Goal: Task Accomplishment & Management: Manage account settings

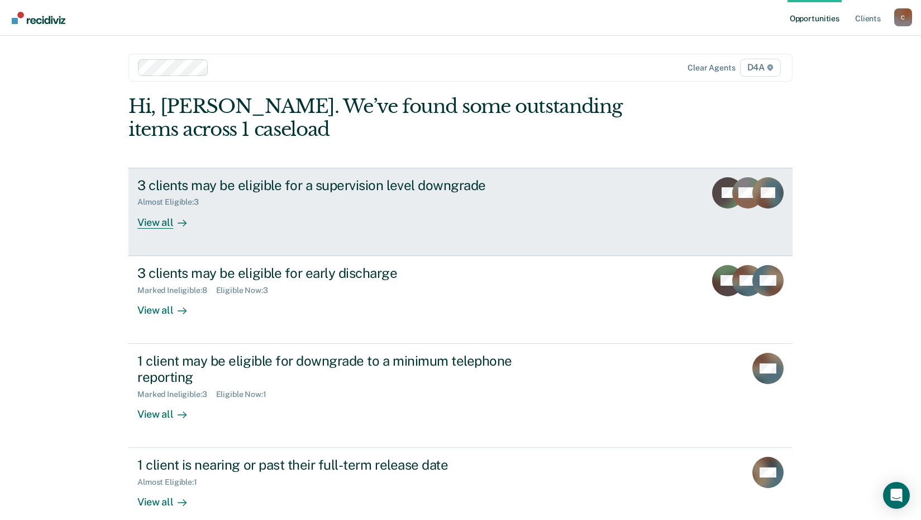
click at [167, 228] on div "View all" at bounding box center [168, 218] width 63 height 22
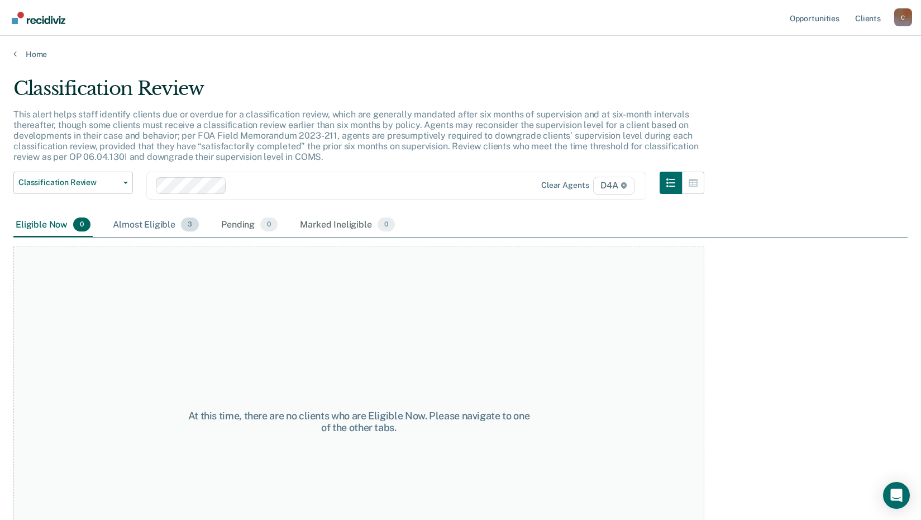
click at [145, 226] on div "Almost Eligible 3" at bounding box center [156, 225] width 91 height 25
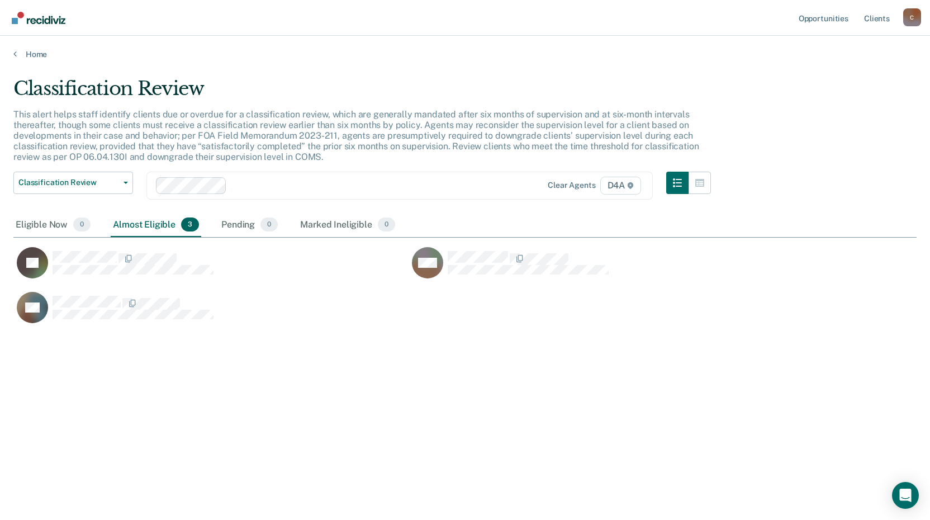
scroll to position [350, 895]
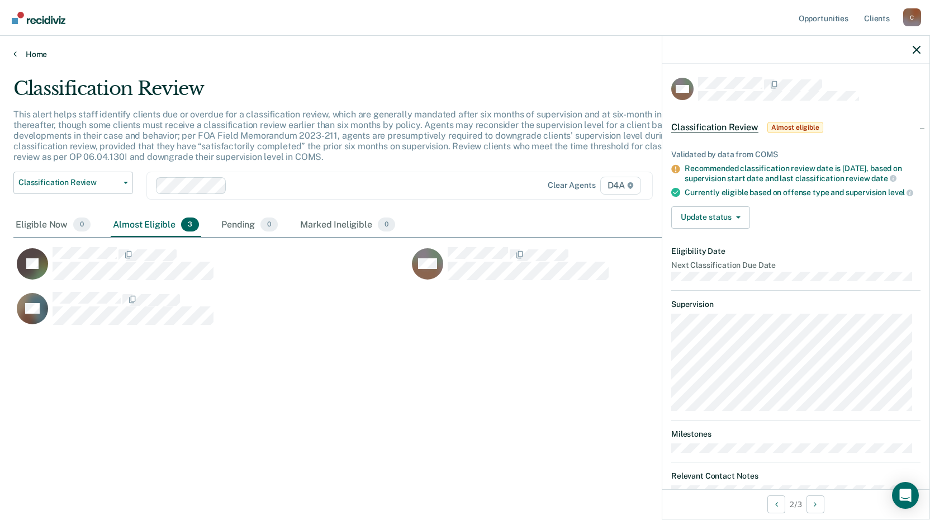
click at [16, 54] on icon at bounding box center [14, 53] width 3 height 9
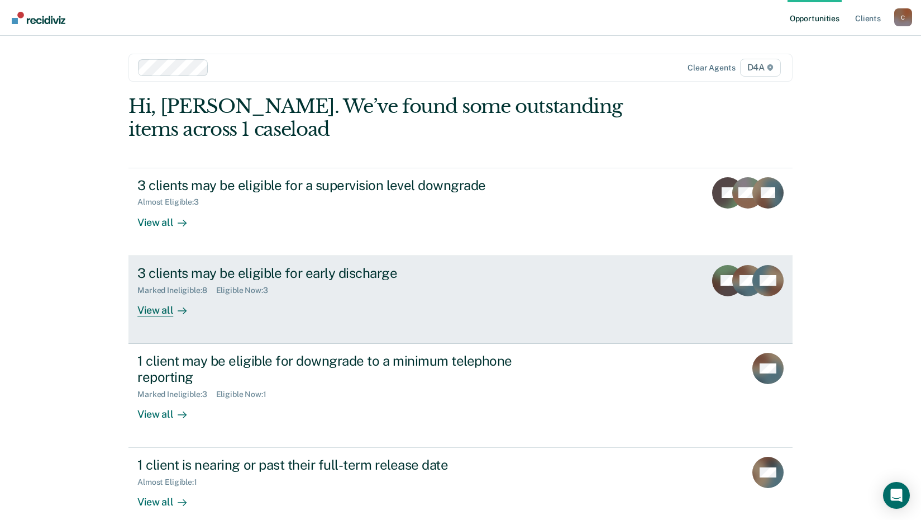
click at [158, 310] on div "View all" at bounding box center [168, 305] width 63 height 22
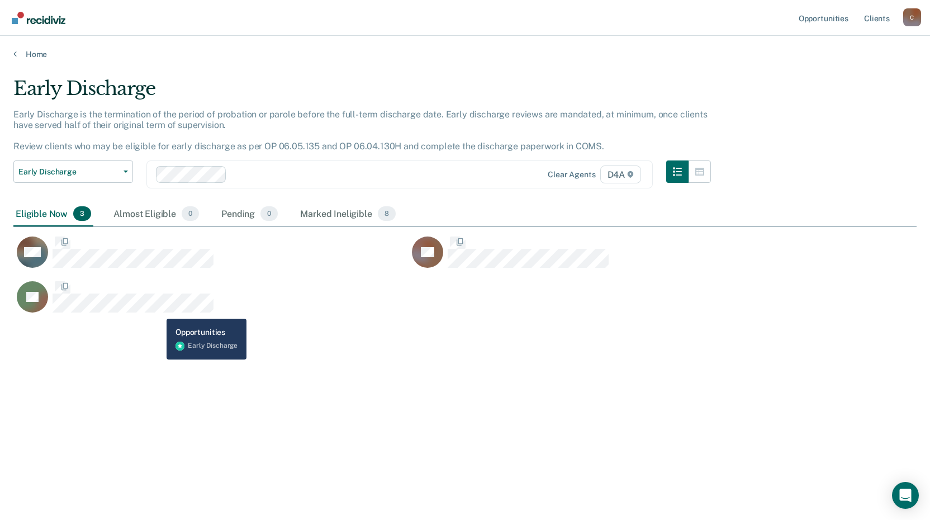
scroll to position [350, 895]
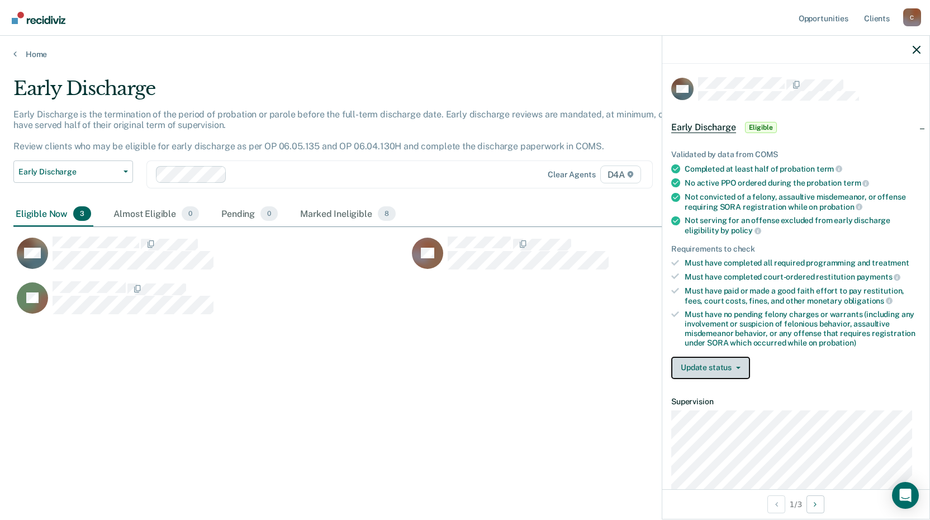
click at [698, 370] on button "Update status" at bounding box center [710, 367] width 79 height 22
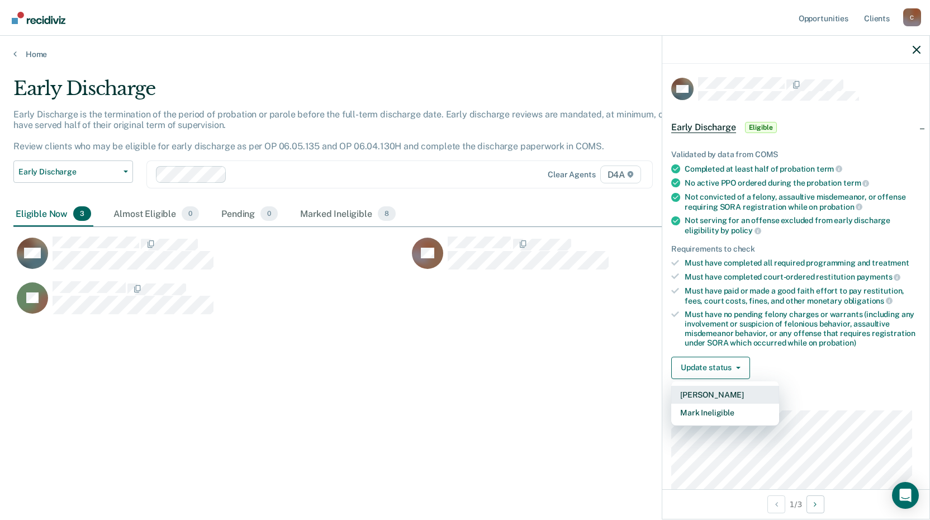
click at [703, 392] on button "[PERSON_NAME]" at bounding box center [725, 395] width 108 height 18
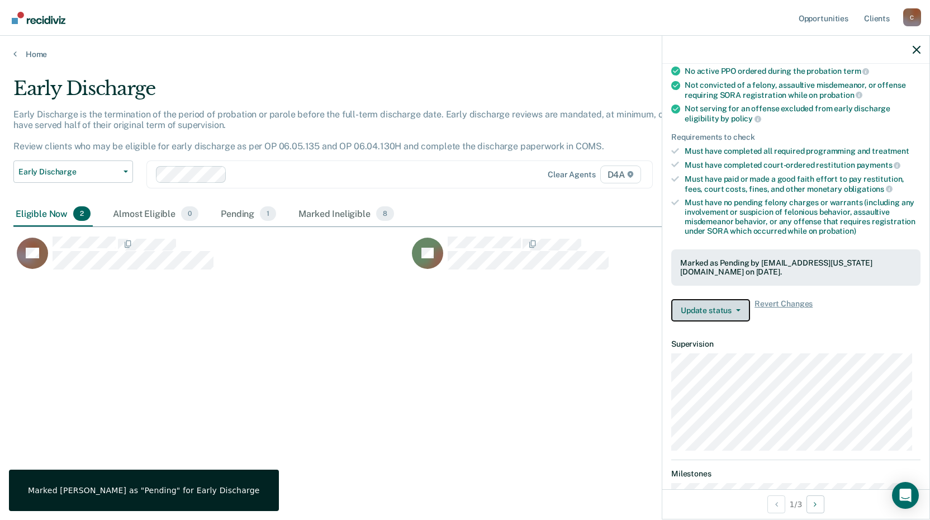
scroll to position [168, 0]
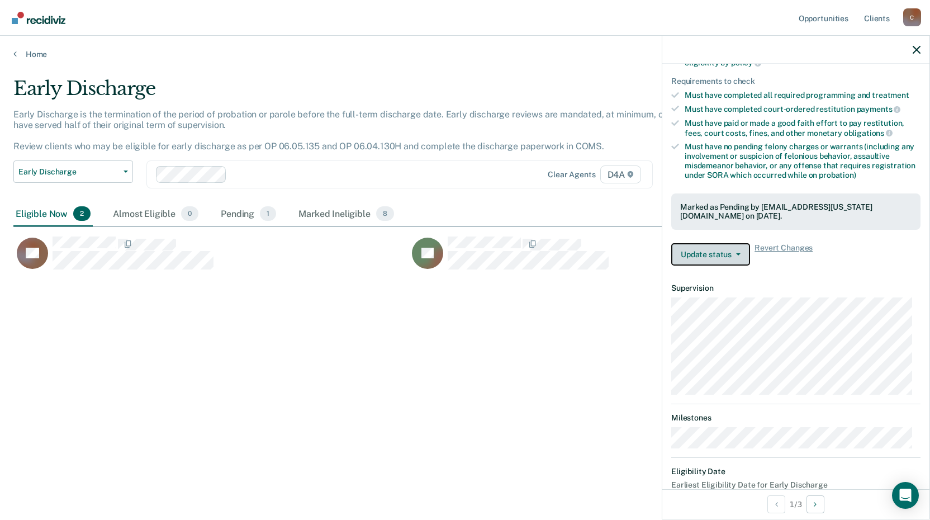
click at [726, 255] on button "Update status" at bounding box center [710, 254] width 79 height 22
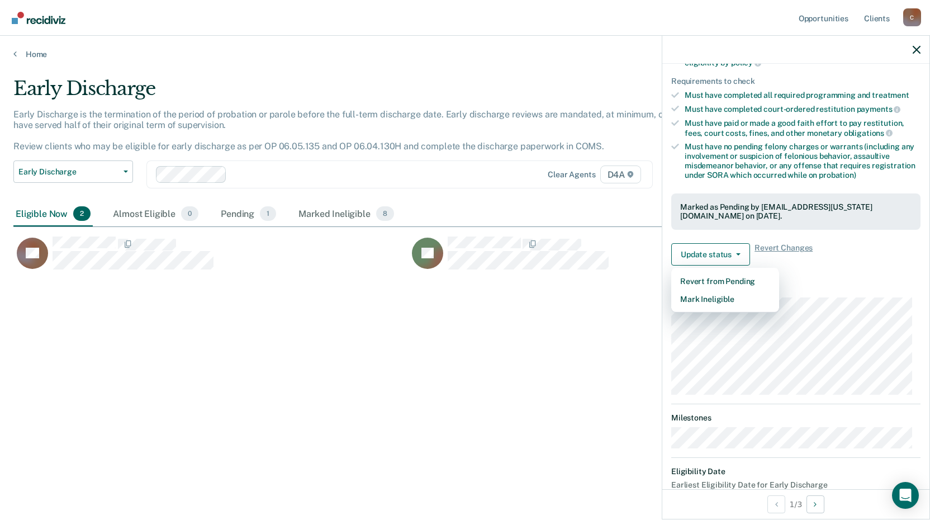
click at [605, 311] on div "Early Discharge Early Discharge is the termination of the period of probation o…" at bounding box center [464, 256] width 903 height 359
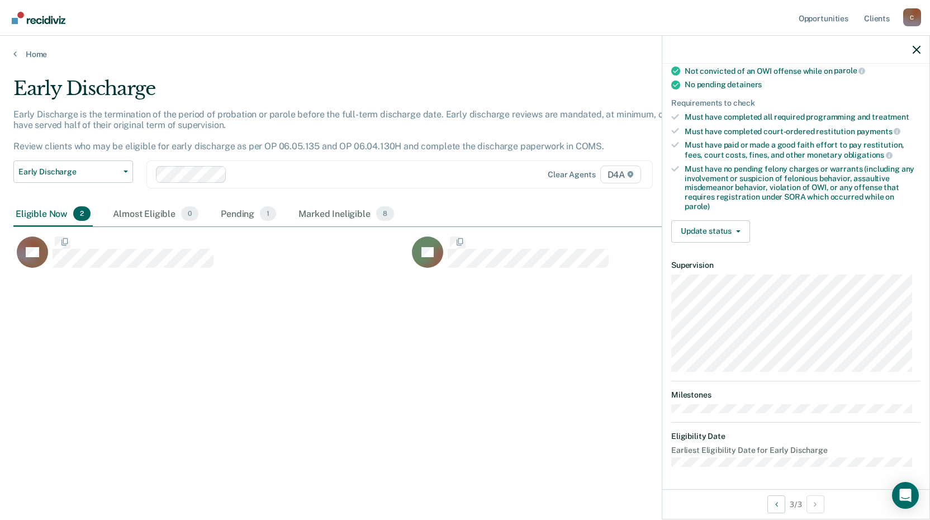
scroll to position [230, 0]
click at [733, 229] on button "Update status" at bounding box center [710, 232] width 79 height 22
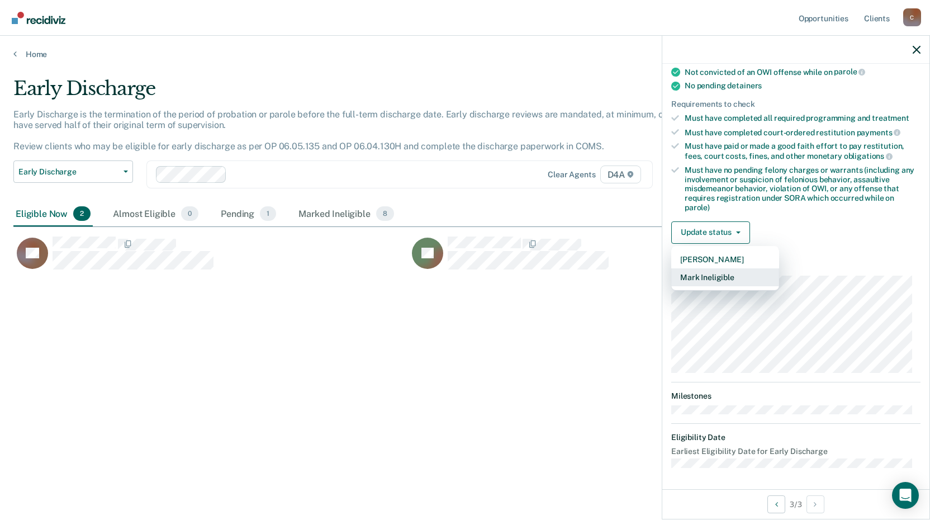
click at [717, 277] on button "Mark Ineligible" at bounding box center [725, 277] width 108 height 18
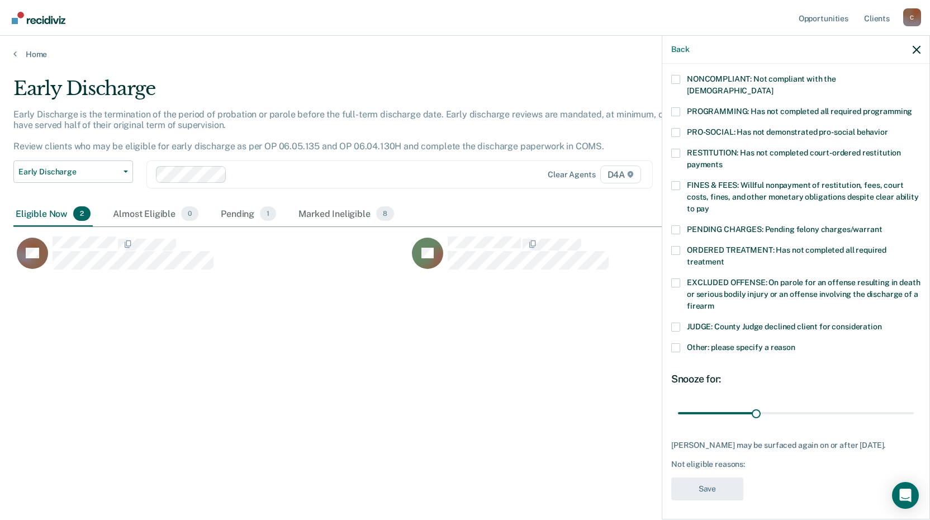
click at [675, 81] on span at bounding box center [675, 79] width 9 height 9
click at [773, 87] on input "NONCOMPLIANT: Not compliant with the [DEMOGRAPHIC_DATA]" at bounding box center [773, 87] width 0 height 0
click at [678, 343] on span at bounding box center [675, 347] width 9 height 9
click at [795, 343] on input "Other: please specify a reason" at bounding box center [795, 343] width 0 height 0
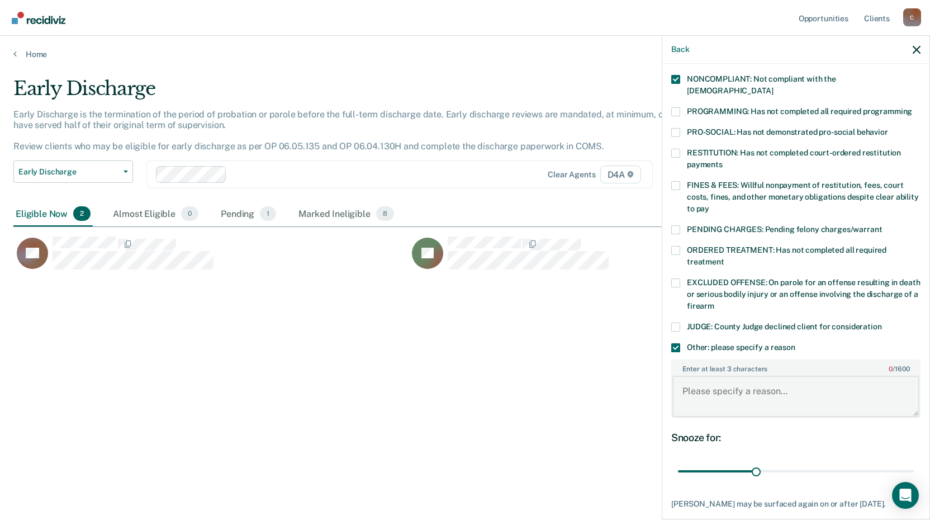
click at [698, 382] on textarea "Enter at least 3 characters 0 / 1600" at bounding box center [795, 395] width 247 height 41
type textarea "recent positive [MEDICAL_DATA] so not eligible."
drag, startPoint x: 750, startPoint y: 461, endPoint x: 914, endPoint y: 470, distance: 164.0
type input "90"
click at [914, 470] on input "range" at bounding box center [796, 472] width 236 height 20
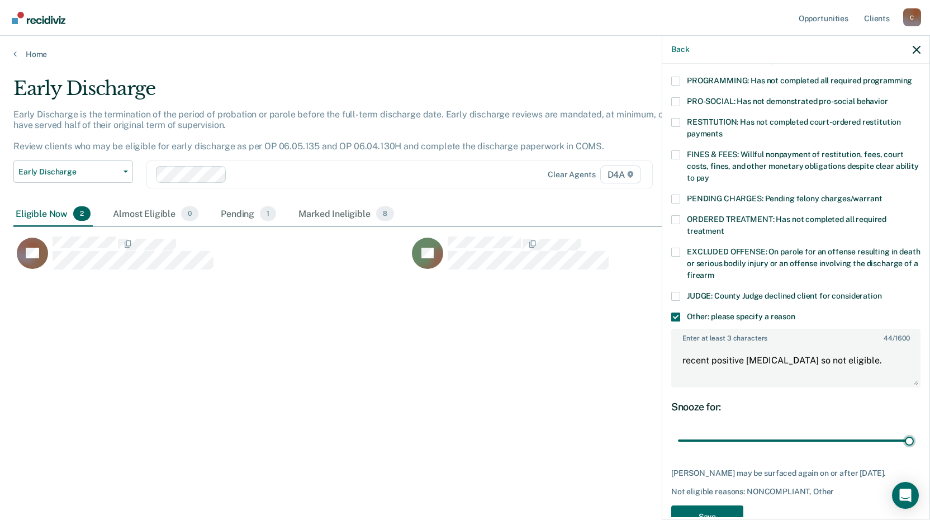
scroll to position [274, 0]
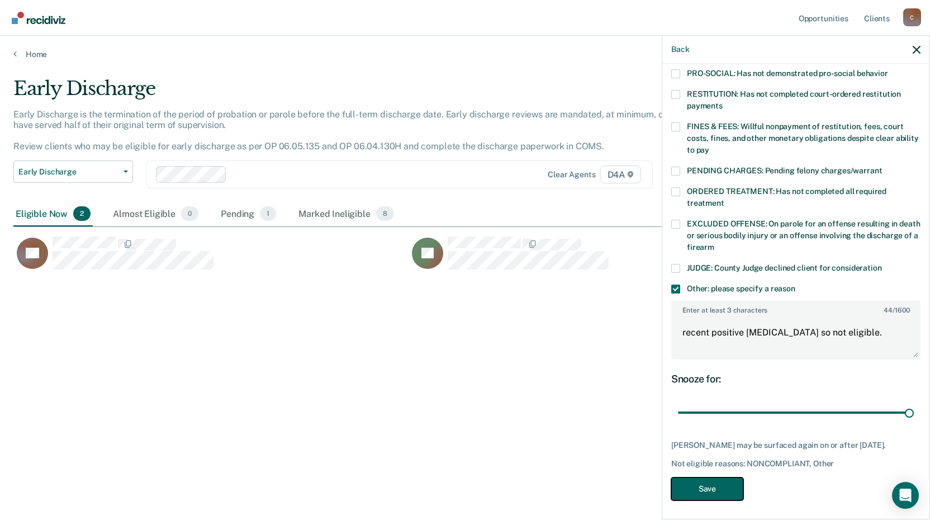
click at [702, 487] on button "Save" at bounding box center [707, 488] width 72 height 23
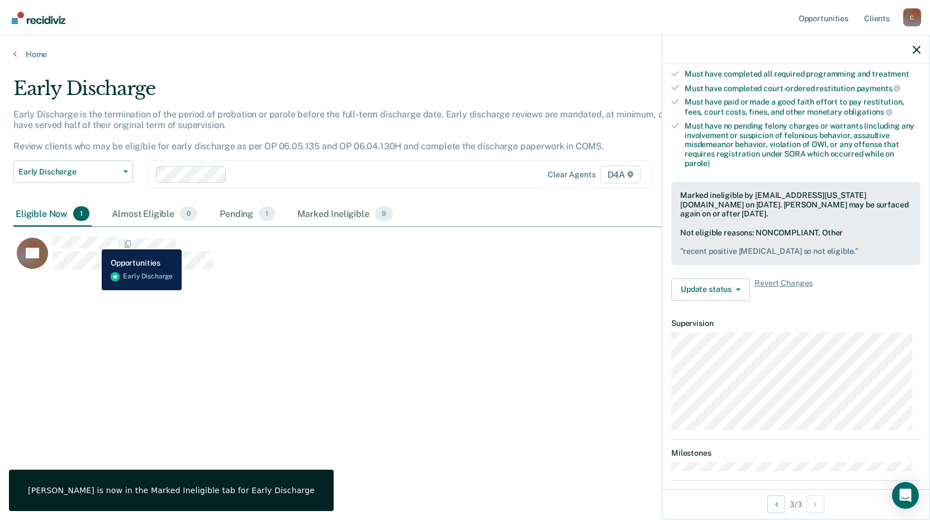
scroll to position [241, 0]
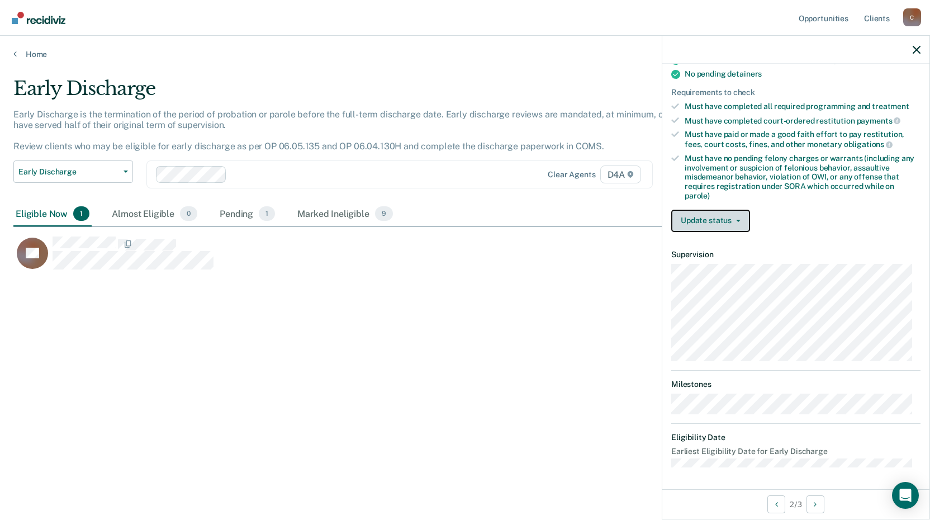
click at [739, 215] on button "Update status" at bounding box center [710, 221] width 79 height 22
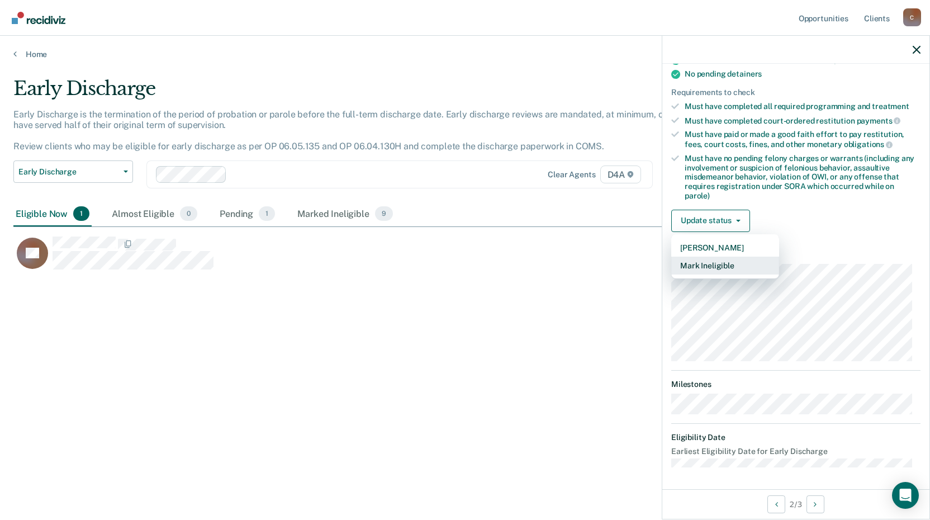
click at [726, 266] on button "Mark Ineligible" at bounding box center [725, 265] width 108 height 18
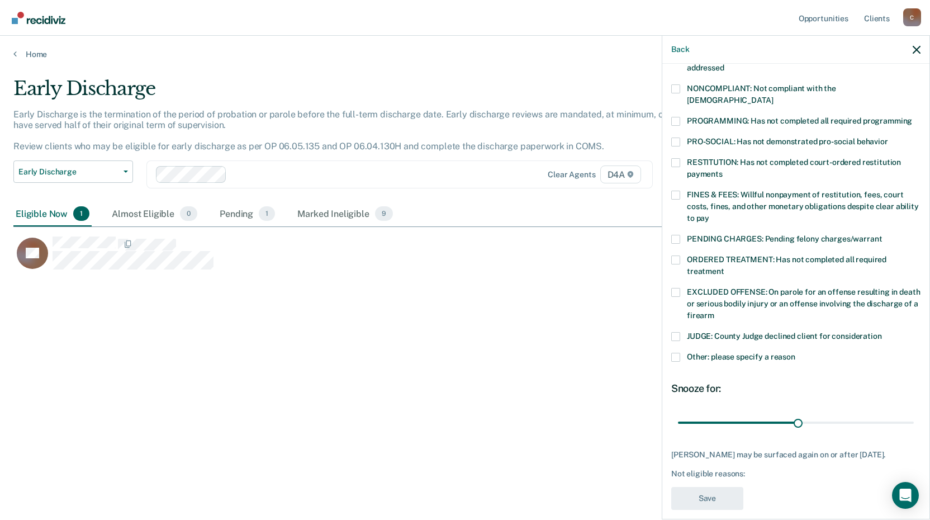
click at [676, 89] on span at bounding box center [675, 88] width 9 height 9
click at [773, 96] on input "NONCOMPLIANT: Not compliant with the [DEMOGRAPHIC_DATA]" at bounding box center [773, 96] width 0 height 0
click at [792, 412] on input "range" at bounding box center [796, 422] width 236 height 20
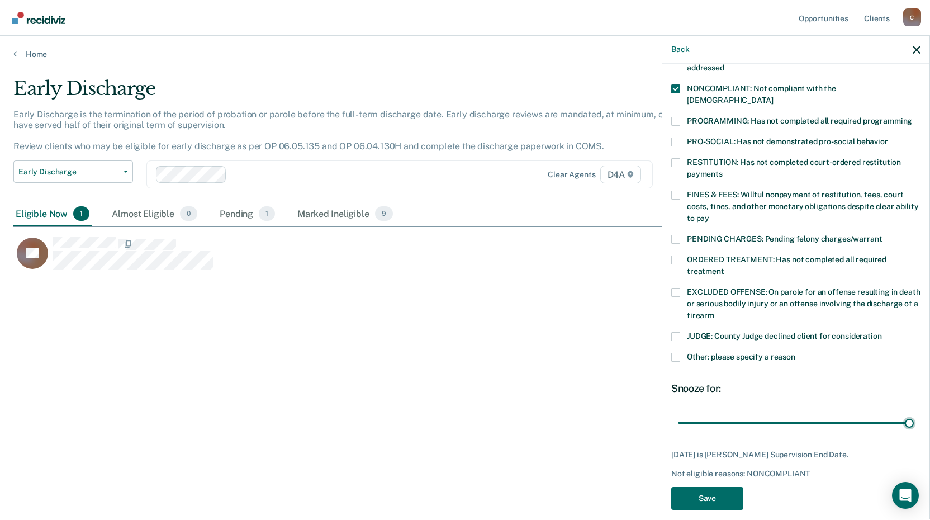
drag, startPoint x: 792, startPoint y: 408, endPoint x: 912, endPoint y: 402, distance: 120.3
type input "58"
click at [912, 412] on input "range" at bounding box center [796, 422] width 236 height 20
click at [674, 353] on span at bounding box center [675, 357] width 9 height 9
click at [795, 353] on input "Other: please specify a reason" at bounding box center [795, 353] width 0 height 0
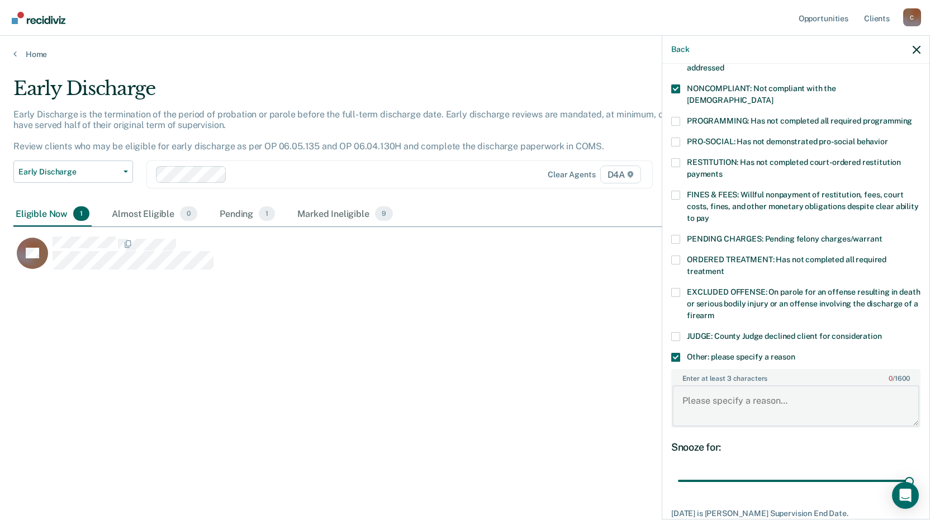
click at [683, 385] on textarea "Enter at least 3 characters 0 / 1600" at bounding box center [795, 405] width 247 height 41
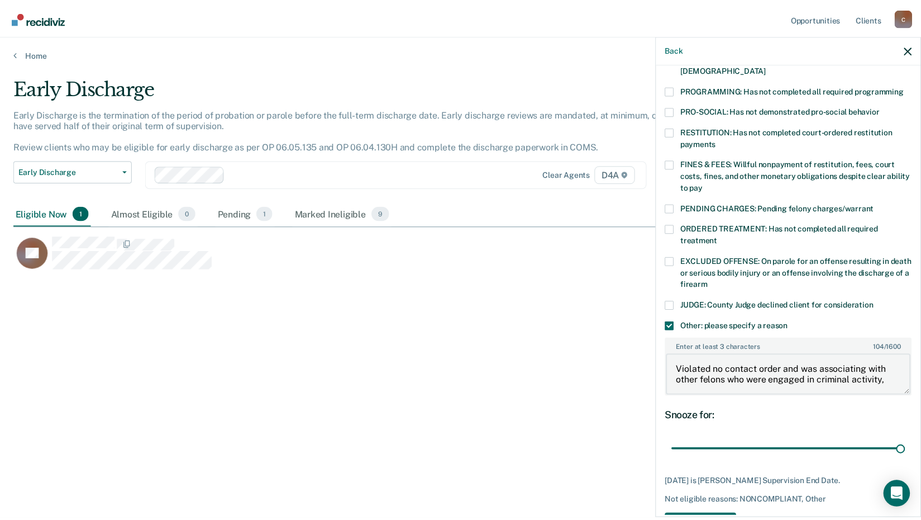
scroll to position [264, 0]
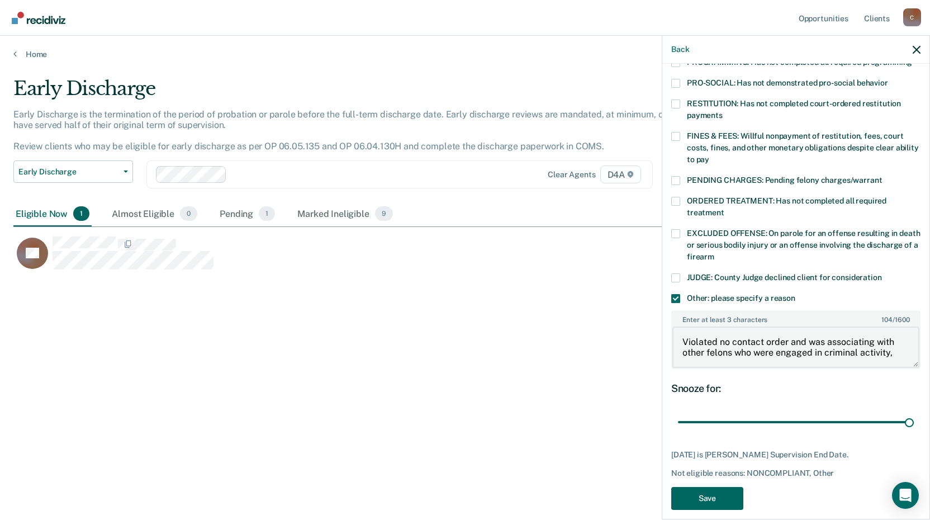
type textarea "Violated no contact order and was associating with other felons who were engage…"
click at [720, 487] on button "Save" at bounding box center [707, 498] width 72 height 23
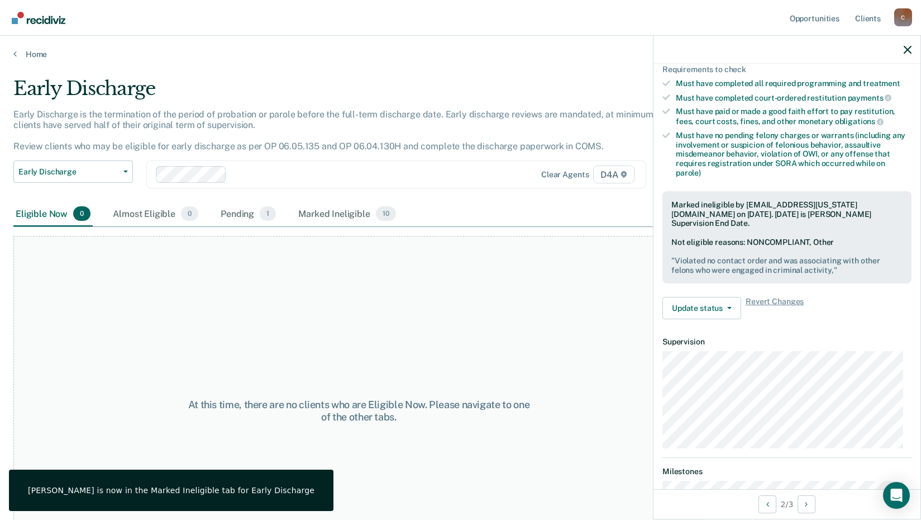
click at [12, 51] on div "Home" at bounding box center [460, 47] width 921 height 23
click at [15, 55] on icon at bounding box center [14, 53] width 3 height 9
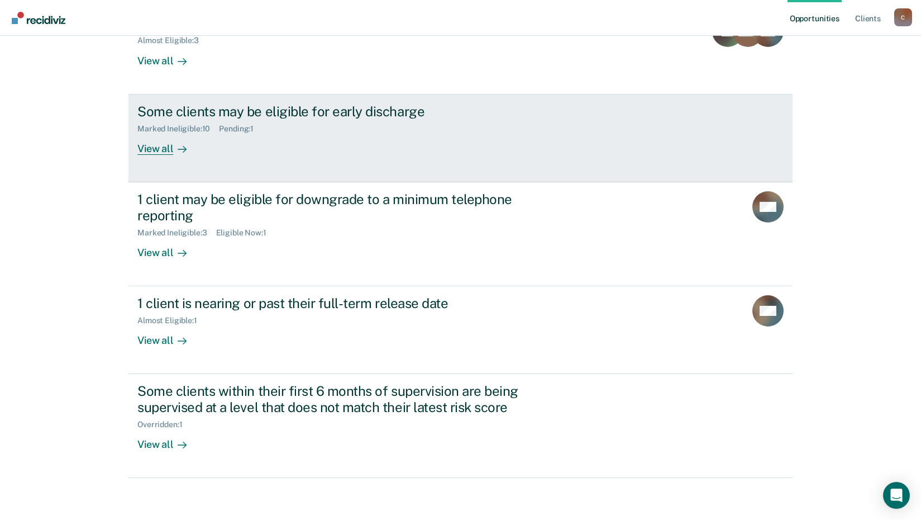
scroll to position [164, 0]
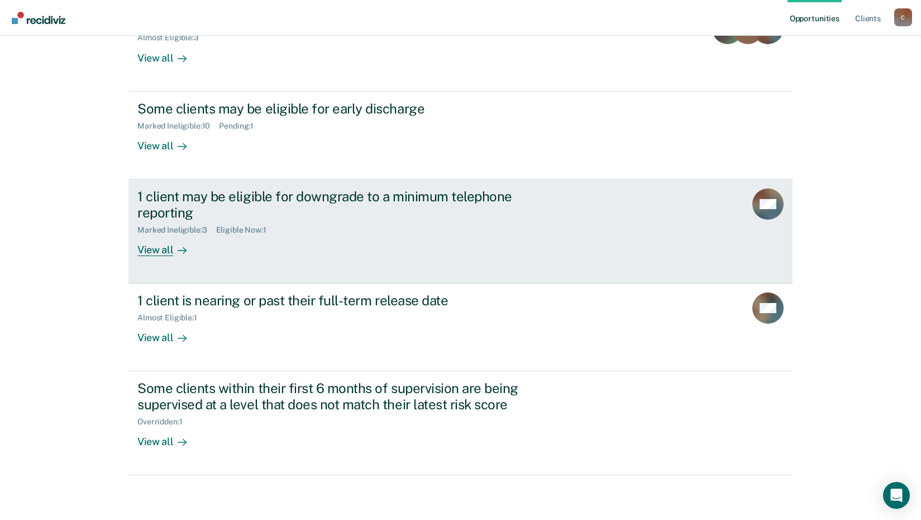
click at [152, 251] on div "View all" at bounding box center [168, 245] width 63 height 22
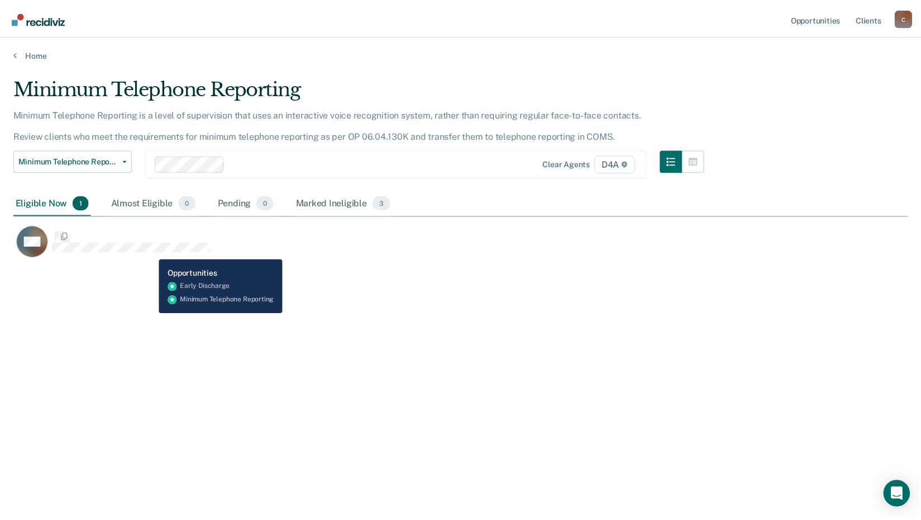
scroll to position [350, 895]
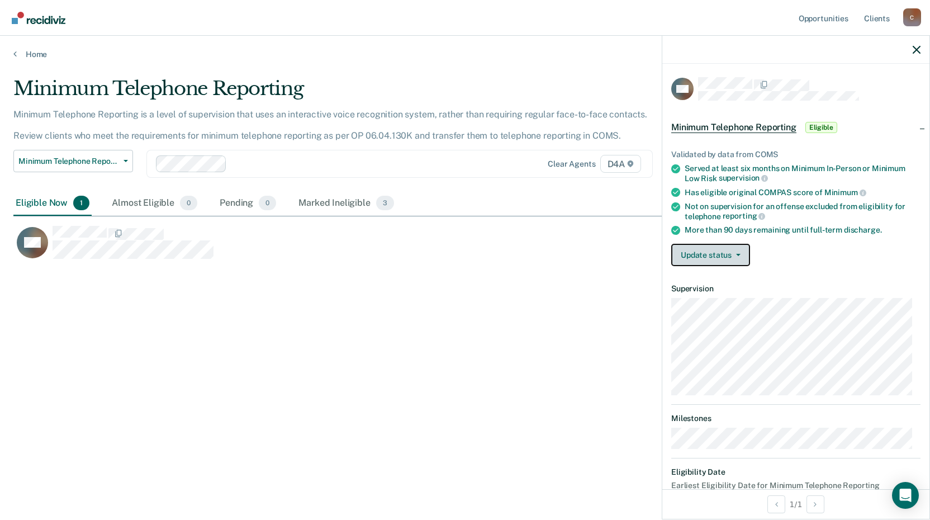
click at [736, 256] on button "Update status" at bounding box center [710, 255] width 79 height 22
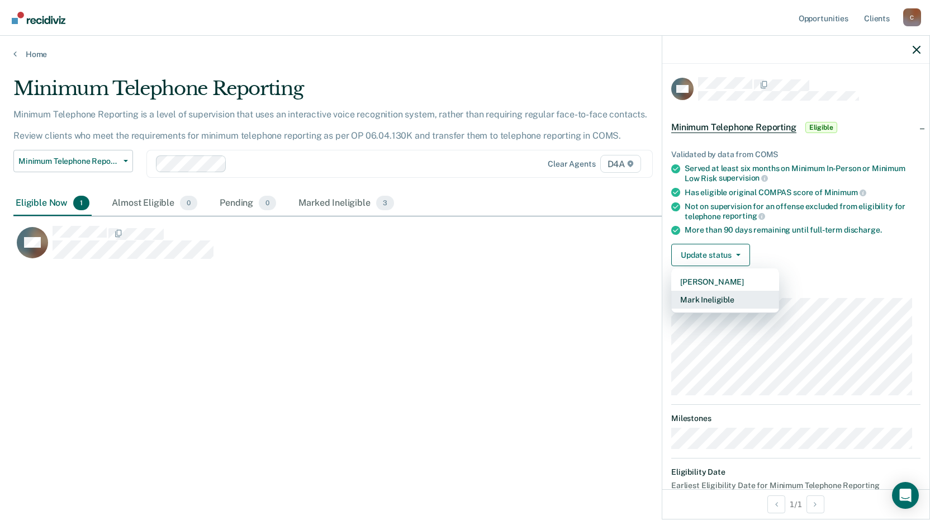
click at [720, 298] on button "Mark Ineligible" at bounding box center [725, 300] width 108 height 18
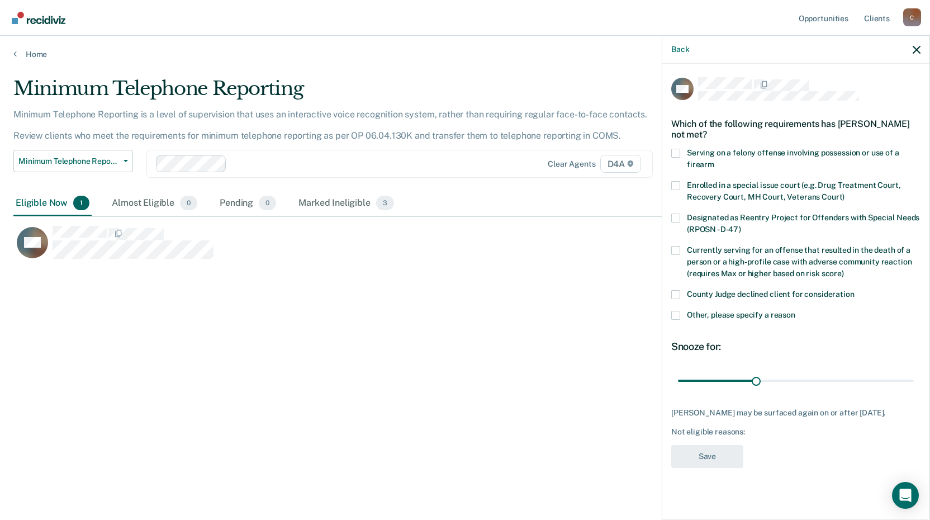
click at [676, 313] on span at bounding box center [675, 315] width 9 height 9
click at [795, 311] on input "Other, please specify a reason" at bounding box center [795, 311] width 0 height 0
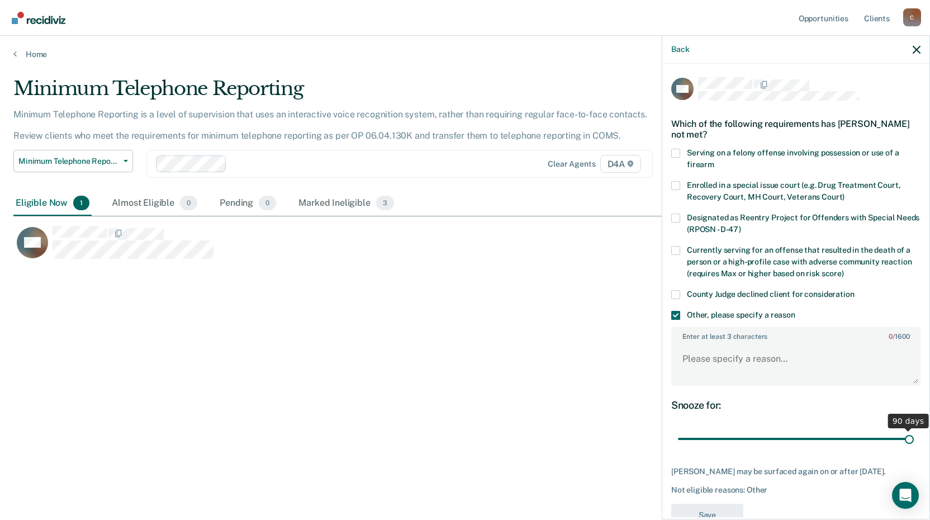
drag, startPoint x: 755, startPoint y: 439, endPoint x: 935, endPoint y: 447, distance: 180.1
type input "90"
click at [914, 447] on input "range" at bounding box center [796, 439] width 236 height 20
click at [683, 356] on textarea "Enter at least 3 characters 0 / 1600" at bounding box center [795, 363] width 247 height 41
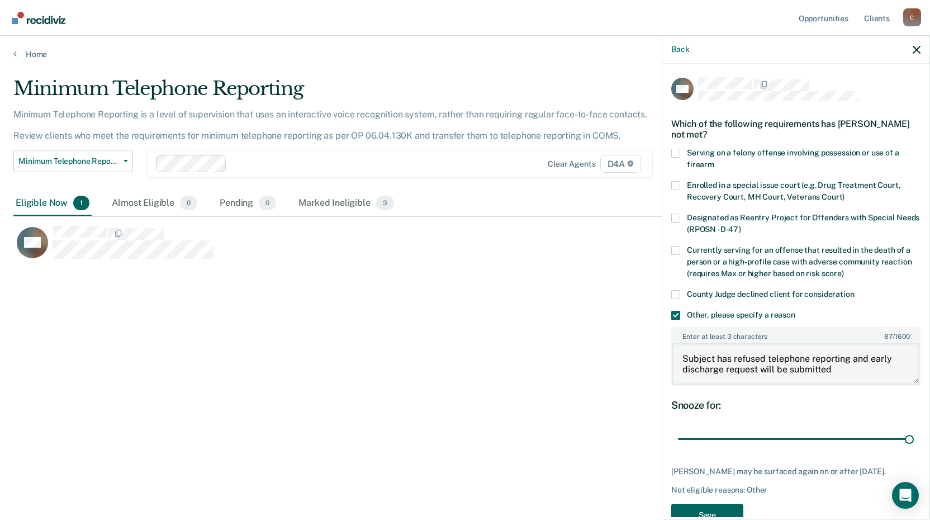
type textarea "Subject has refused telephone reporting and early discharge request will be sub…"
click at [713, 511] on button "Save" at bounding box center [707, 514] width 72 height 23
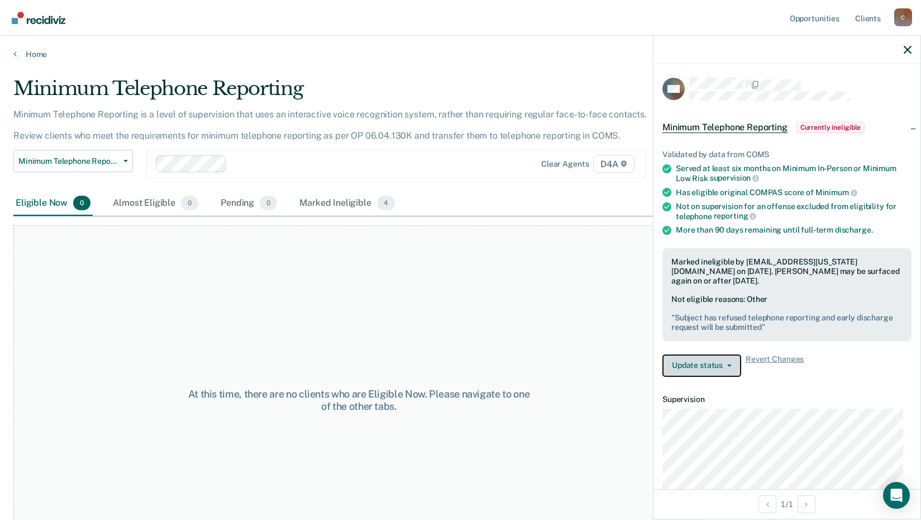
click at [677, 363] on button "Update status" at bounding box center [702, 365] width 79 height 22
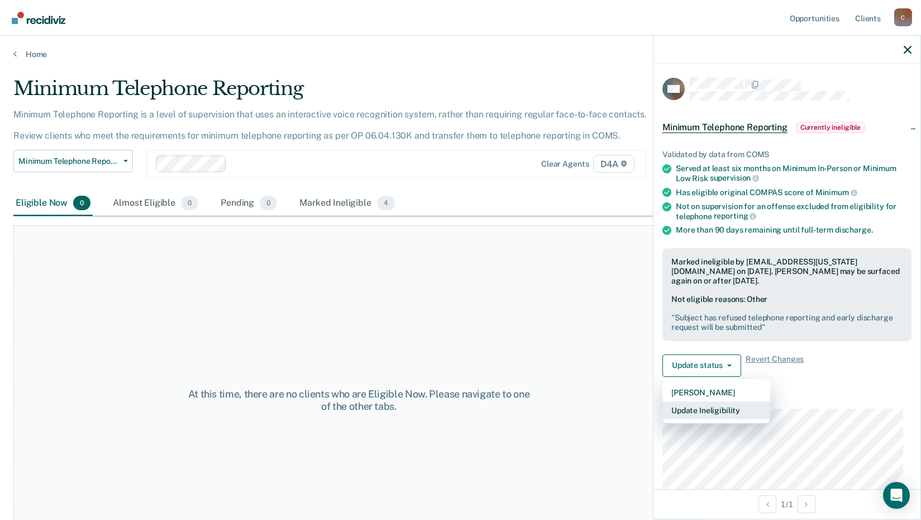
click at [688, 408] on button "Update Ineligibility" at bounding box center [717, 410] width 108 height 18
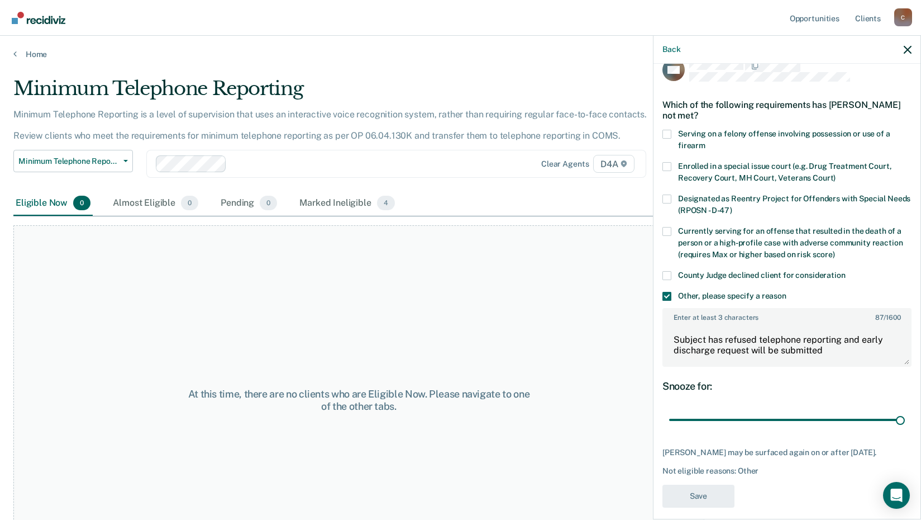
scroll to position [28, 0]
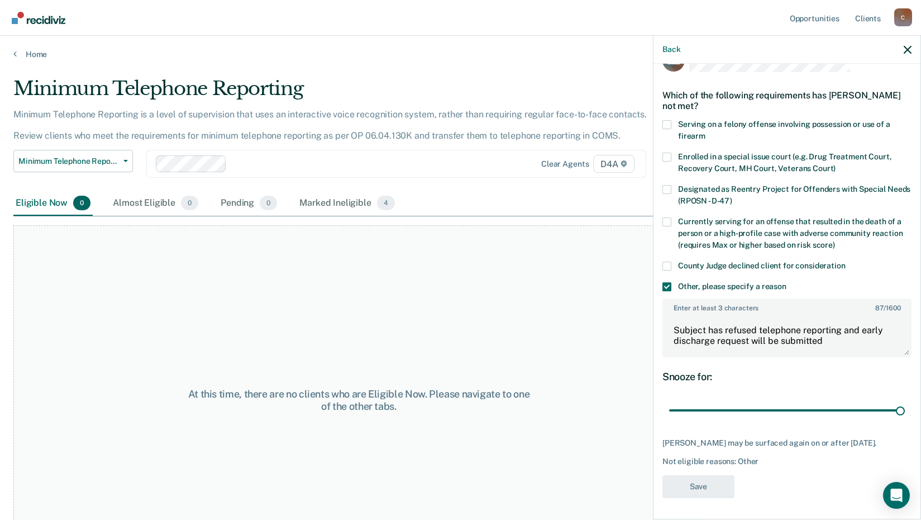
click at [10, 51] on div "Home" at bounding box center [460, 47] width 921 height 23
click at [14, 53] on icon at bounding box center [14, 53] width 3 height 9
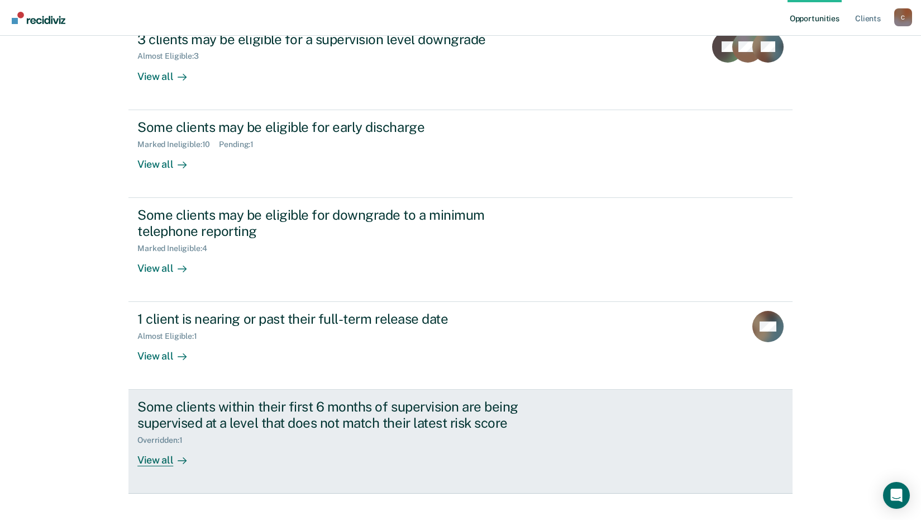
scroll to position [164, 0]
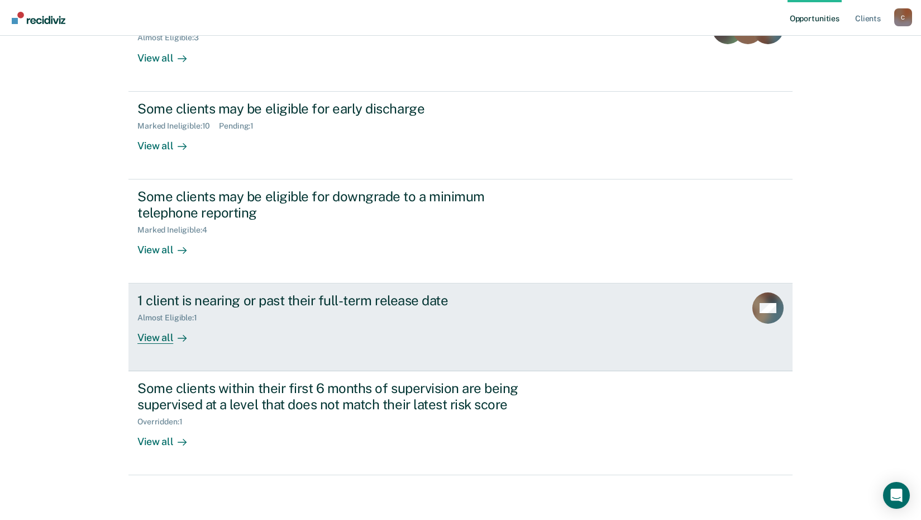
click at [142, 339] on div "View all" at bounding box center [168, 333] width 63 height 22
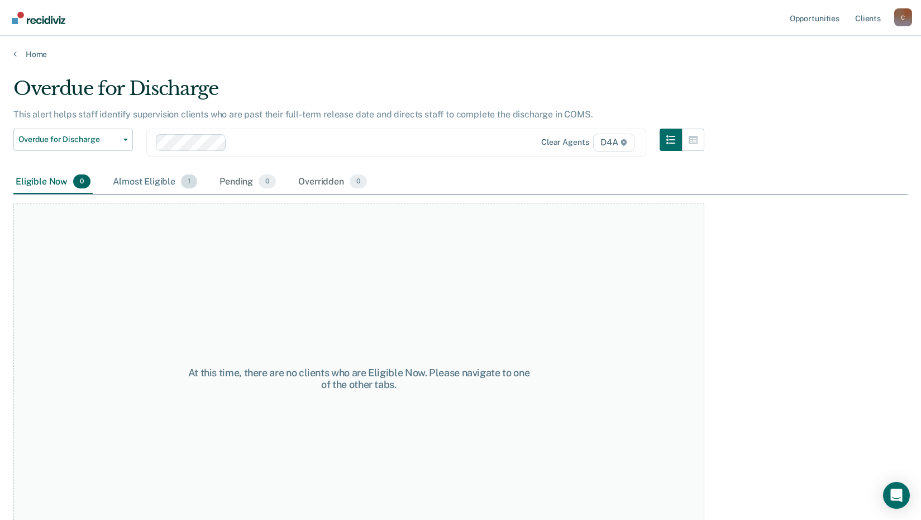
click at [141, 176] on div "Almost Eligible 1" at bounding box center [155, 182] width 89 height 25
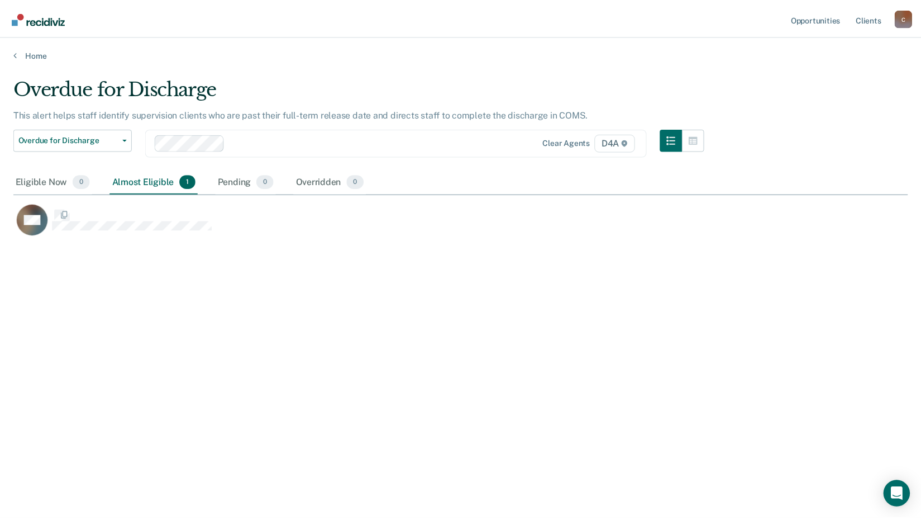
scroll to position [350, 895]
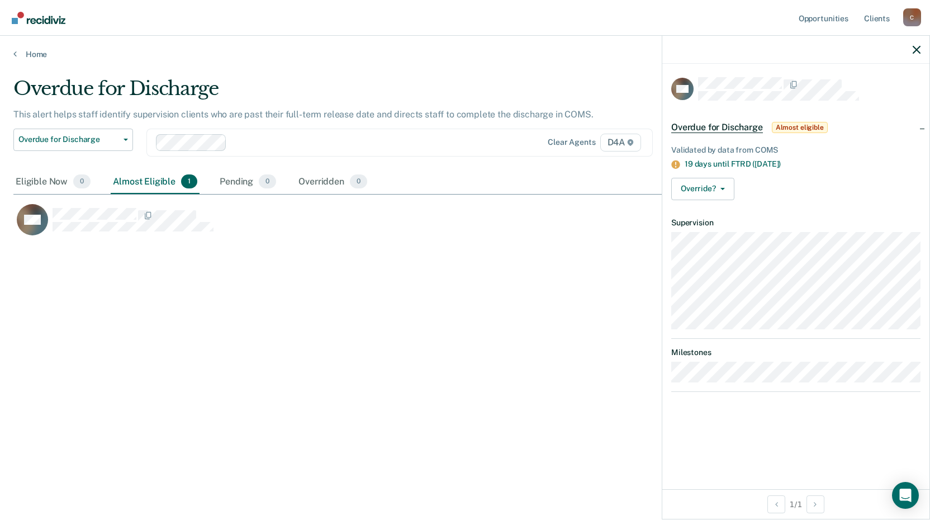
click at [800, 126] on span "Almost eligible" at bounding box center [800, 127] width 56 height 11
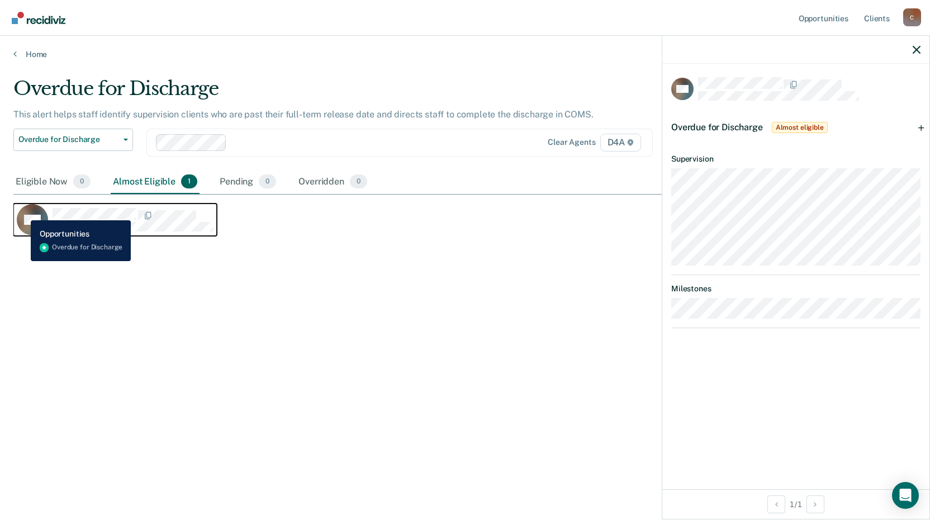
click at [23, 213] on rect "CaseloadOpportunityCell-0526750" at bounding box center [32, 219] width 31 height 31
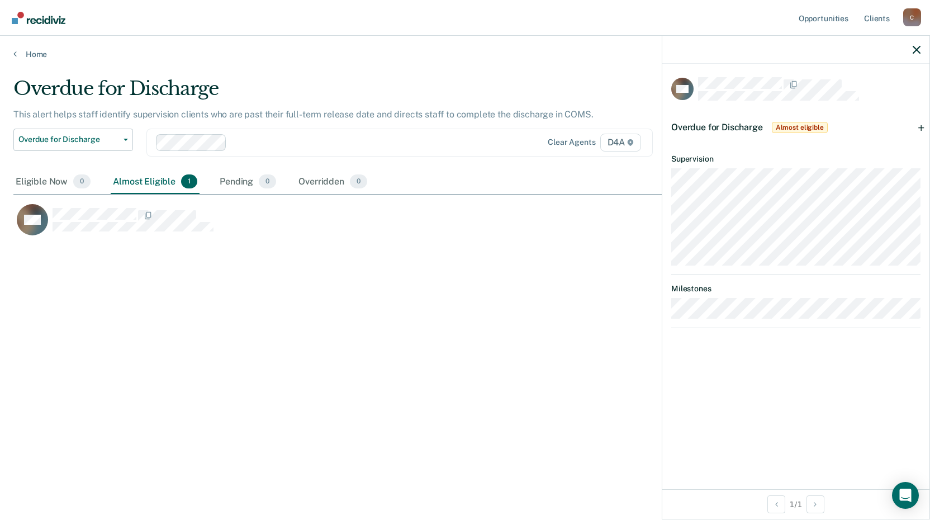
click at [382, 283] on div "Overdue for Discharge This alert helps staff identify supervision clients who a…" at bounding box center [464, 256] width 903 height 359
click at [698, 130] on span "Overdue for Discharge" at bounding box center [717, 127] width 92 height 11
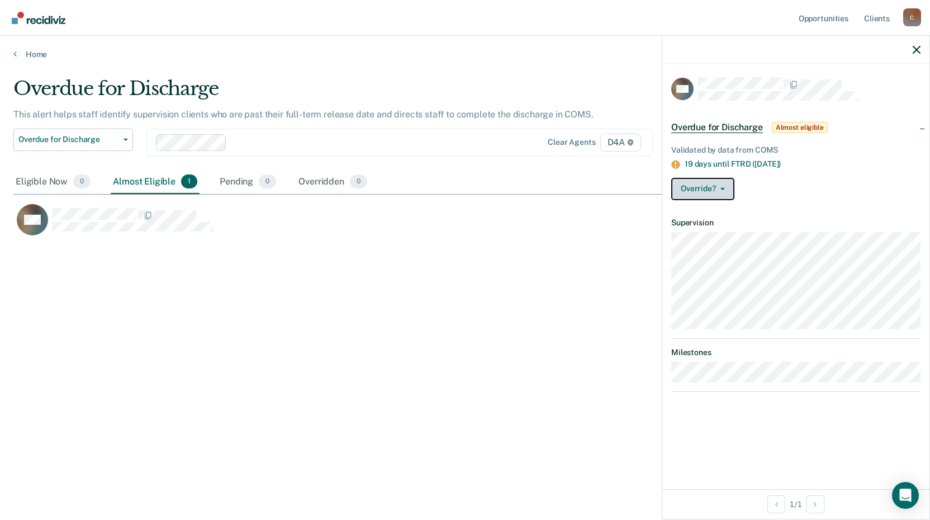
click at [720, 186] on button "Override?" at bounding box center [702, 189] width 63 height 22
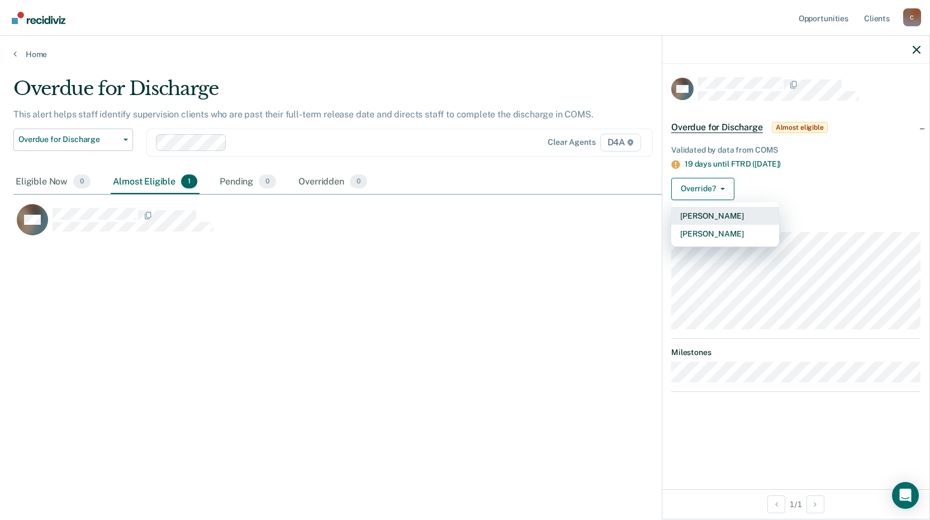
click at [700, 213] on button "[PERSON_NAME]" at bounding box center [725, 216] width 108 height 18
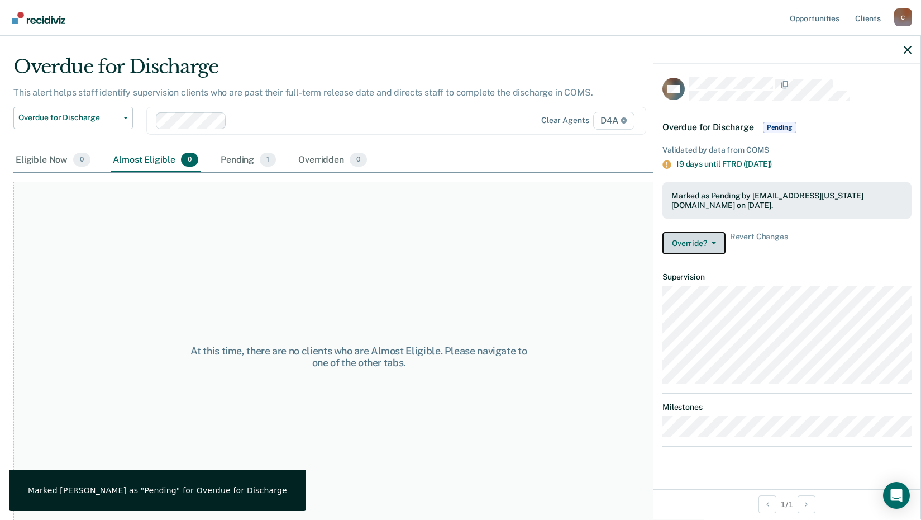
scroll to position [34, 0]
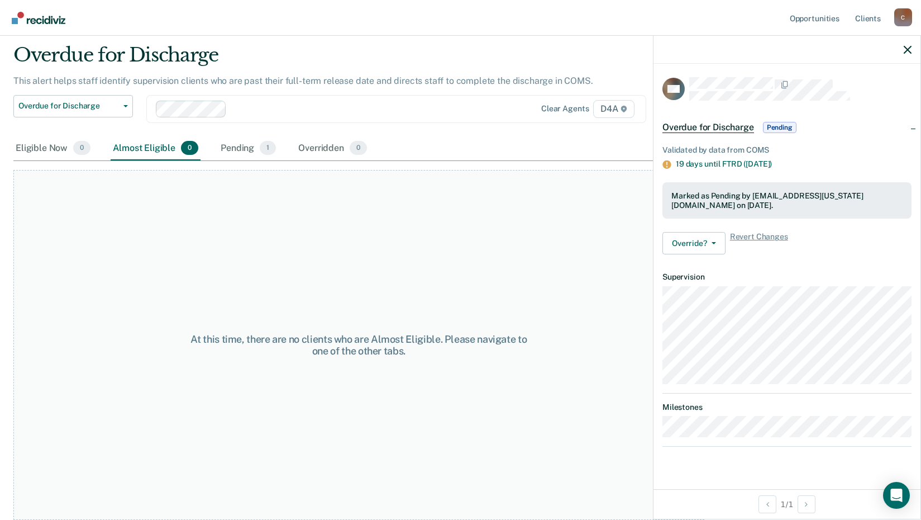
click at [732, 125] on span "Overdue for Discharge" at bounding box center [709, 127] width 92 height 11
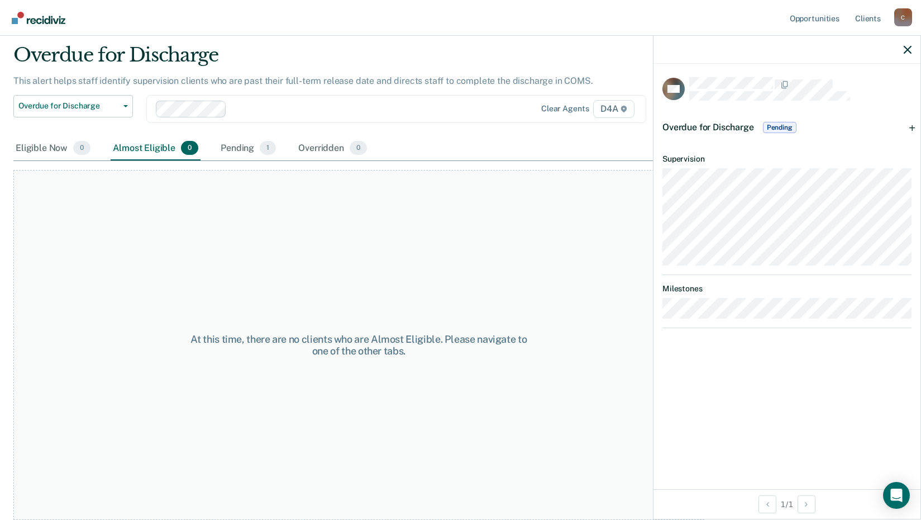
click at [710, 125] on span "Overdue for Discharge" at bounding box center [709, 127] width 92 height 11
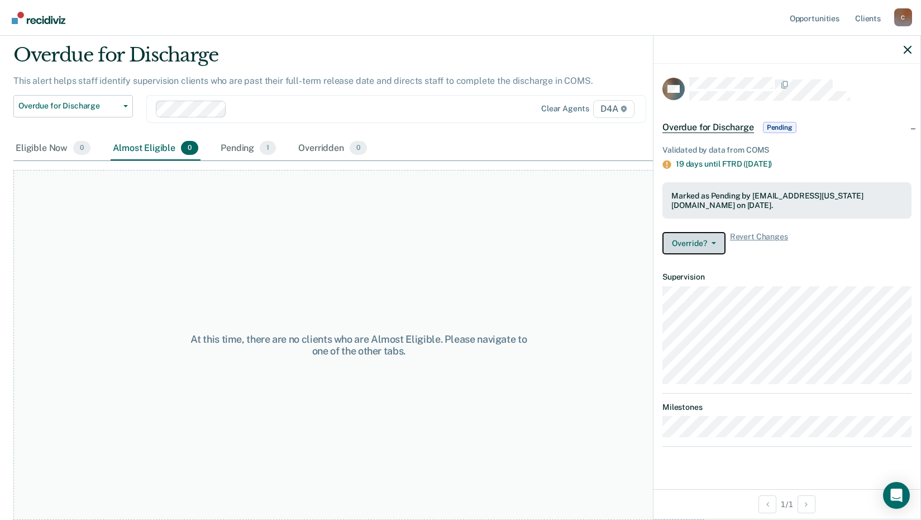
click at [715, 238] on button "Override?" at bounding box center [694, 243] width 63 height 22
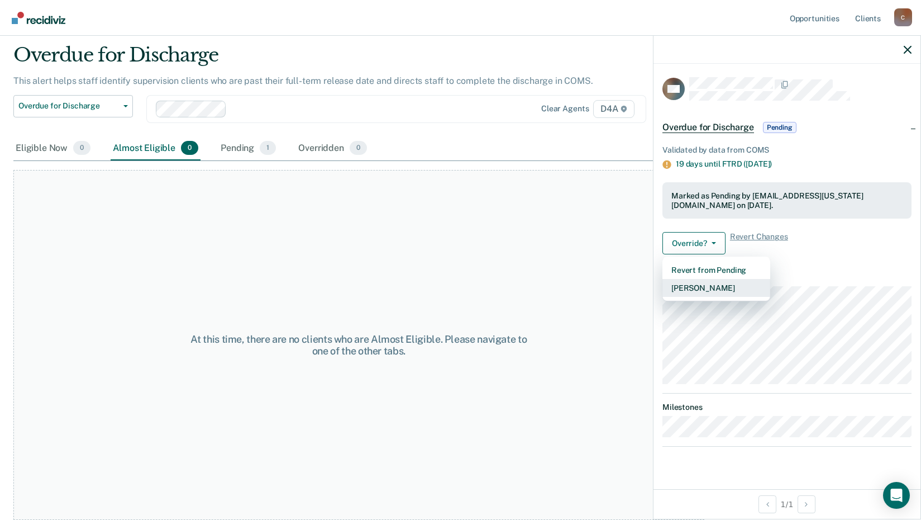
click at [693, 286] on button "[PERSON_NAME]" at bounding box center [717, 288] width 108 height 18
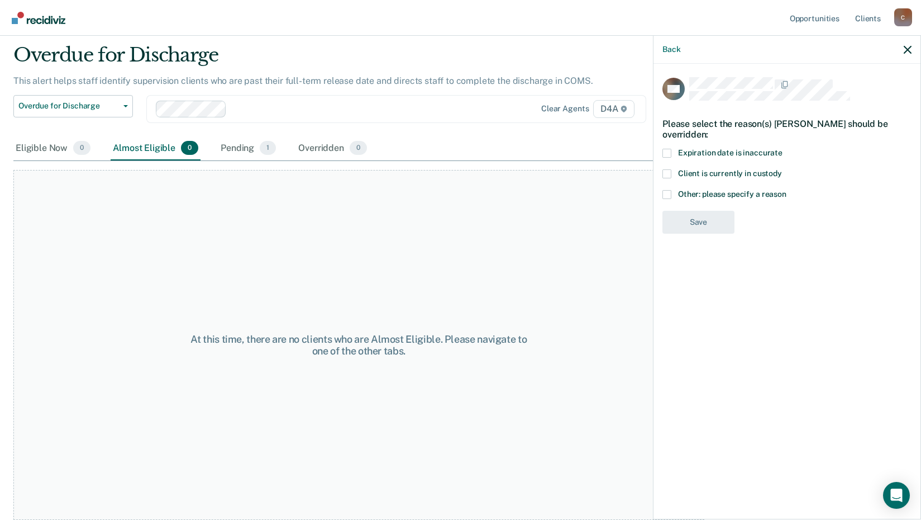
click at [671, 192] on span at bounding box center [667, 194] width 9 height 9
click at [787, 190] on input "Other: please specify a reason" at bounding box center [787, 190] width 0 height 0
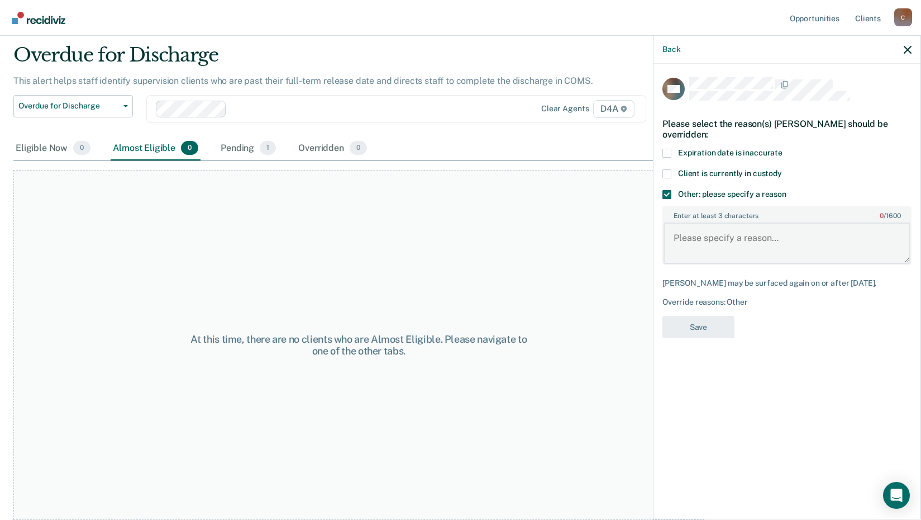
click at [677, 237] on textarea "Enter at least 3 characters 0 / 1600" at bounding box center [787, 242] width 247 height 41
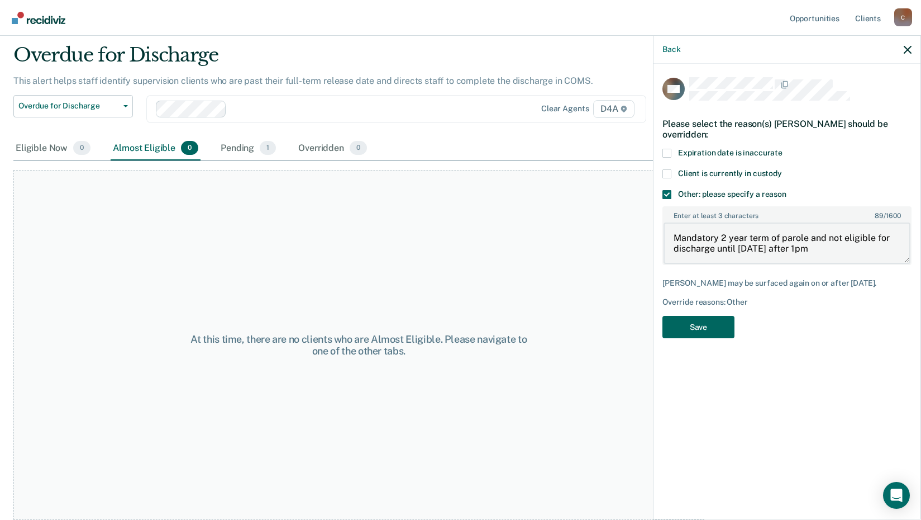
type textarea "Mandatory 2 year term of parole and not eligible for discharge until [DATE] aft…"
click at [715, 336] on button "Save" at bounding box center [699, 327] width 72 height 23
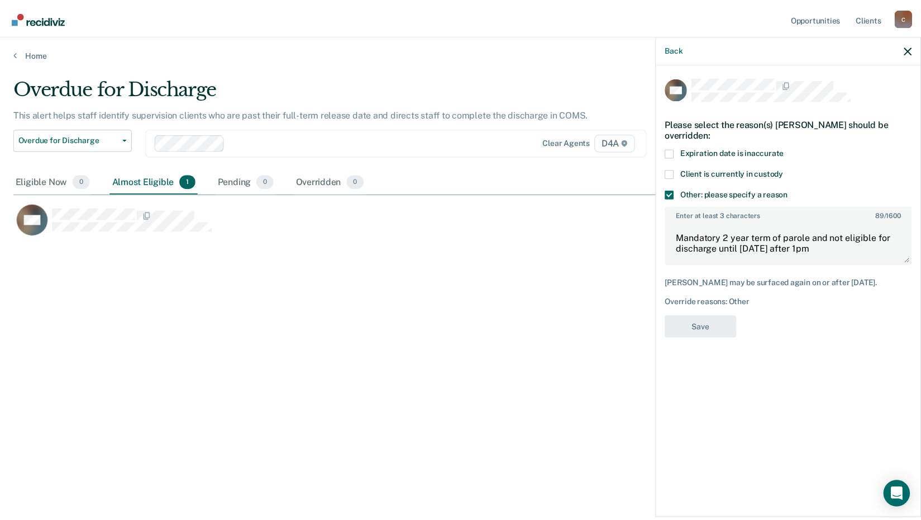
scroll to position [350, 895]
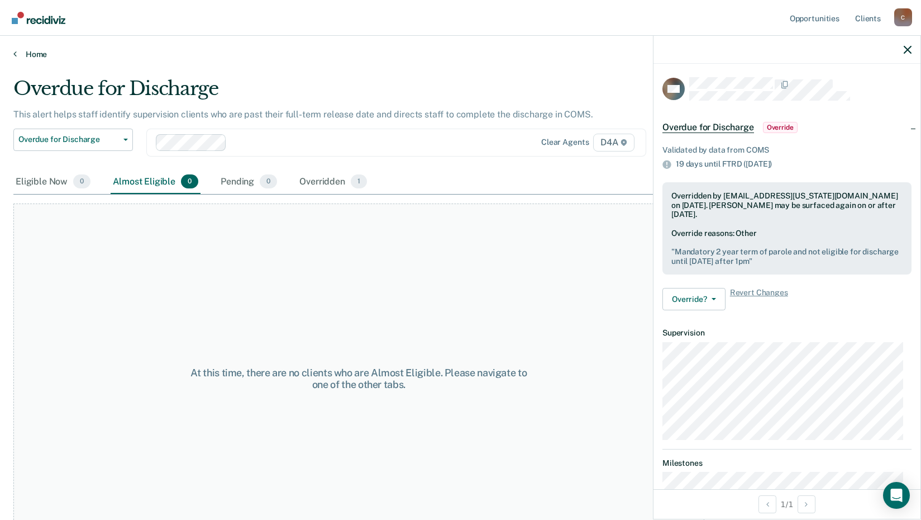
click at [15, 51] on icon at bounding box center [14, 53] width 3 height 9
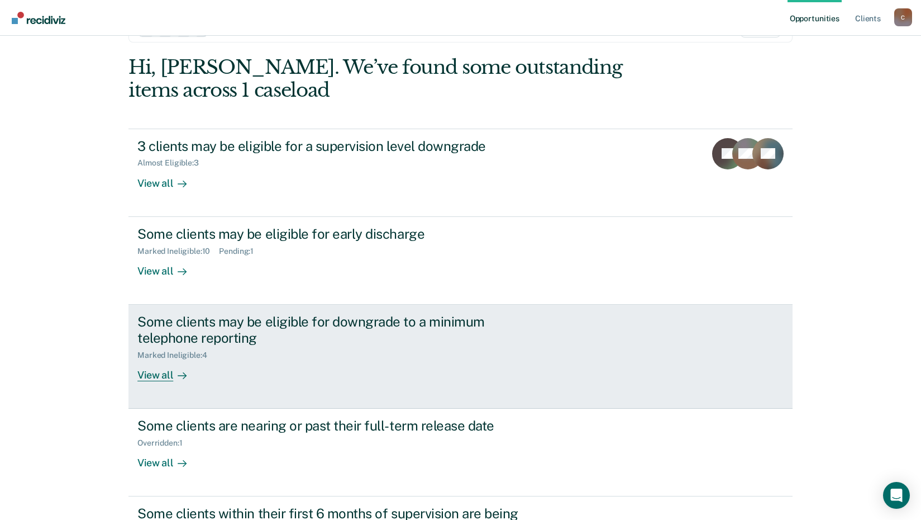
scroll to position [164, 0]
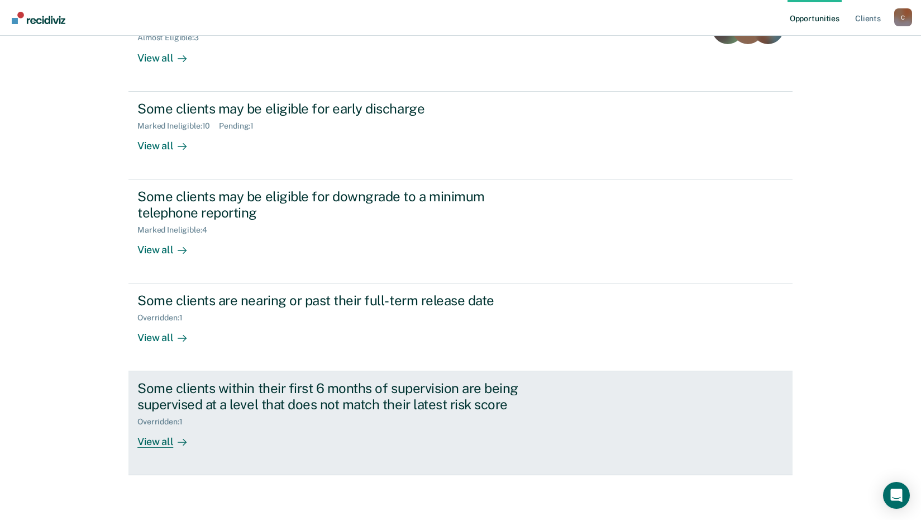
click at [150, 440] on div "View all" at bounding box center [168, 437] width 63 height 22
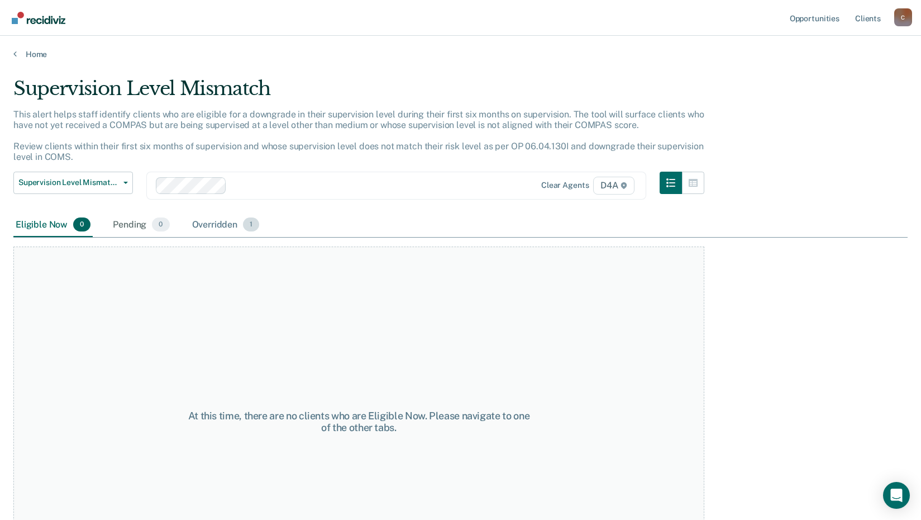
click at [221, 219] on div "Overridden 1" at bounding box center [226, 225] width 72 height 25
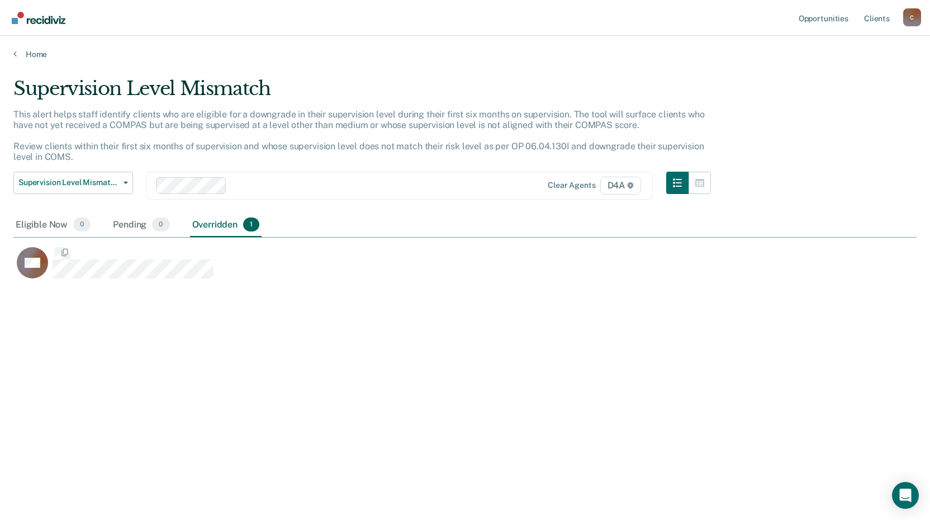
scroll to position [350, 895]
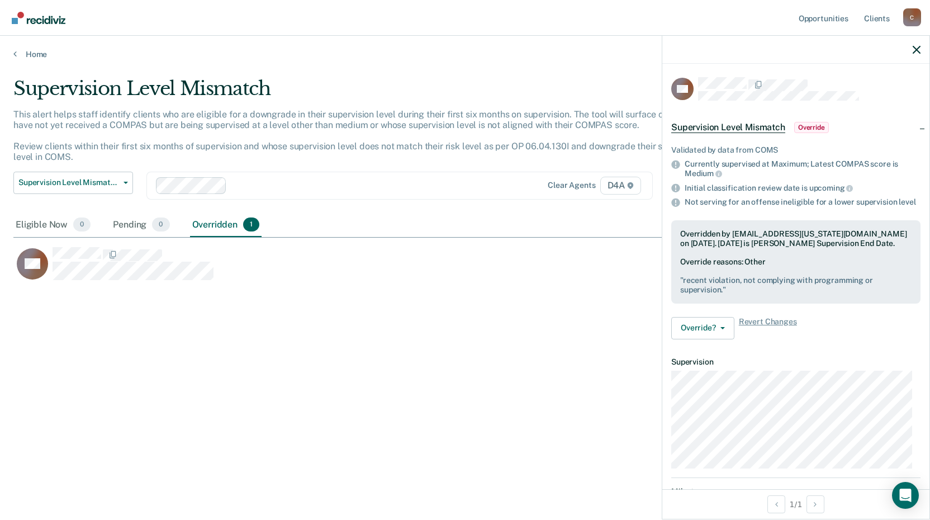
click at [809, 125] on span "Override" at bounding box center [811, 127] width 35 height 11
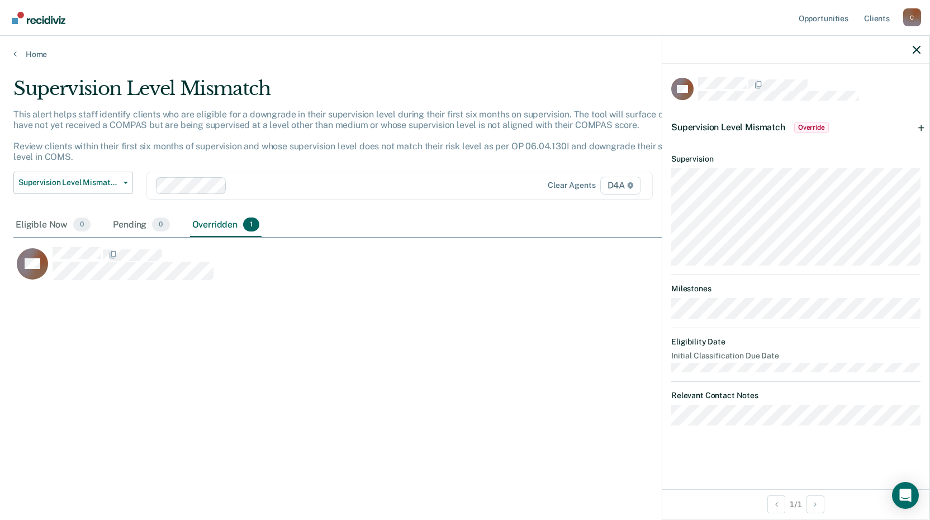
click at [814, 126] on span "Override" at bounding box center [811, 127] width 35 height 11
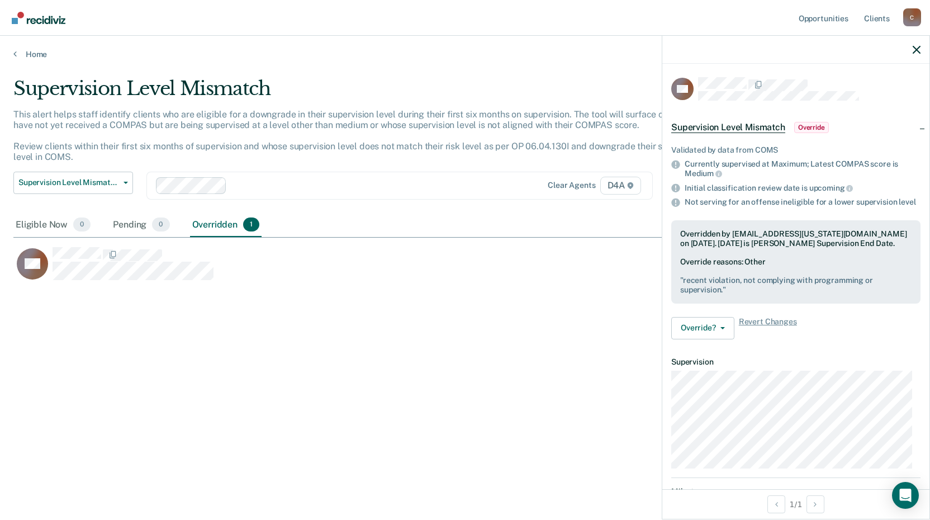
click at [714, 294] on pre "" recent violation, not complying with programming or supervision. "" at bounding box center [795, 284] width 231 height 19
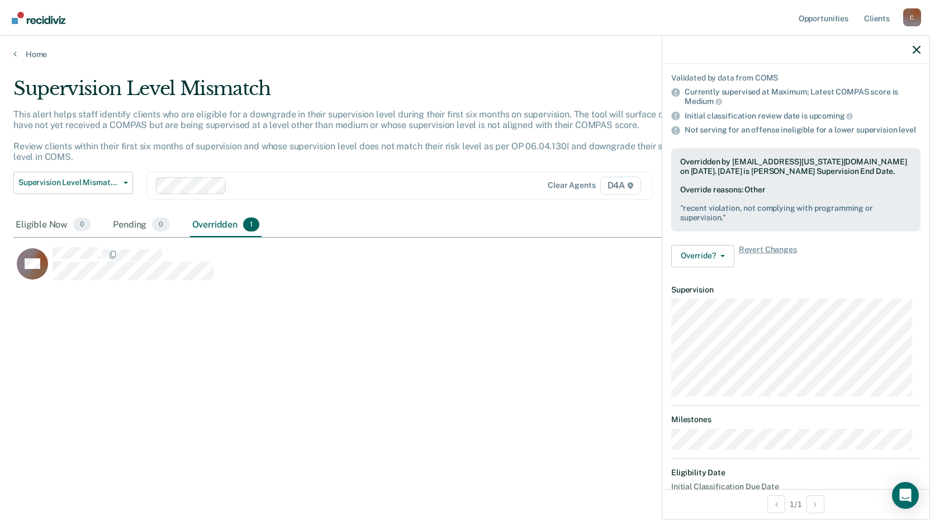
scroll to position [0, 0]
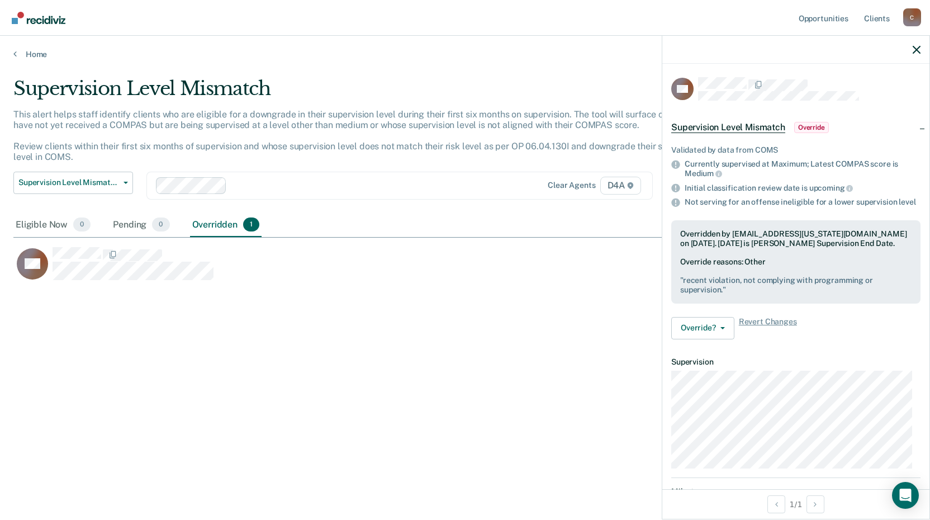
click at [813, 126] on span "Override" at bounding box center [811, 127] width 35 height 11
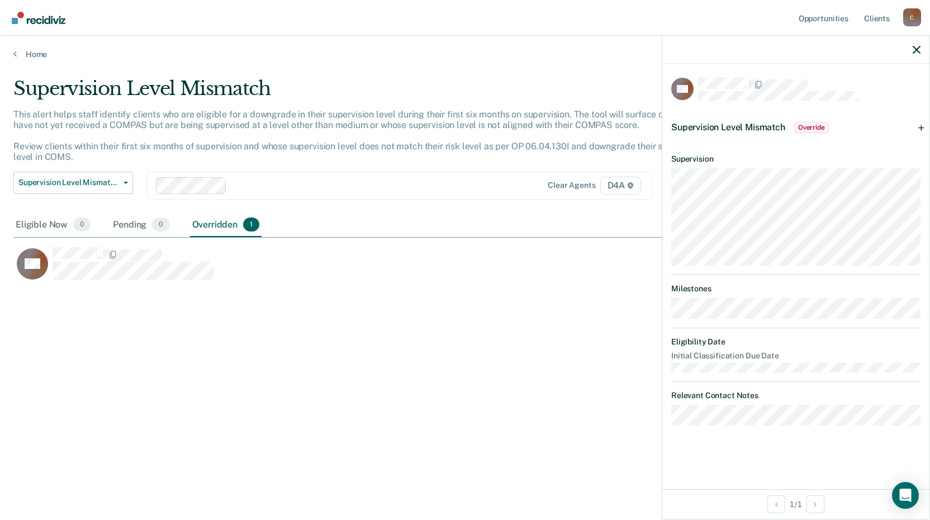
click at [810, 127] on span "Override" at bounding box center [811, 127] width 35 height 11
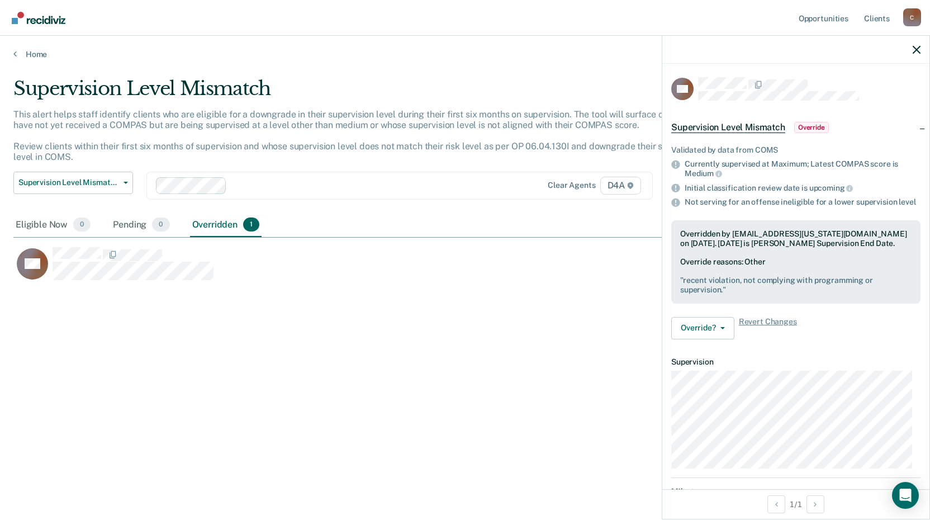
click at [746, 273] on div "Override reasons: Other " recent violation, not complying with programming or s…" at bounding box center [795, 275] width 231 height 37
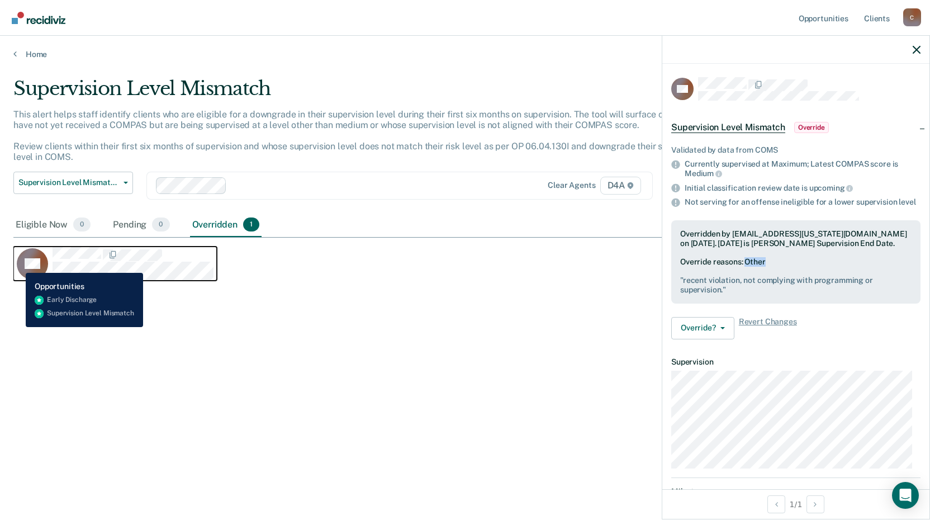
click at [17, 264] on icon "CaseloadOpportunityCell-0286335" at bounding box center [28, 258] width 40 height 43
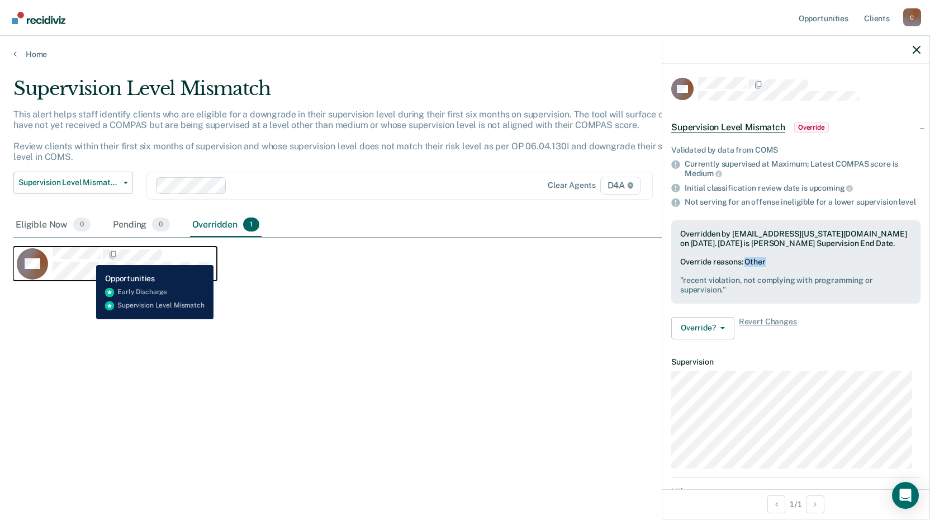
click at [103, 261] on div "CaseloadOpportunityCell-0286335" at bounding box center [133, 263] width 161 height 33
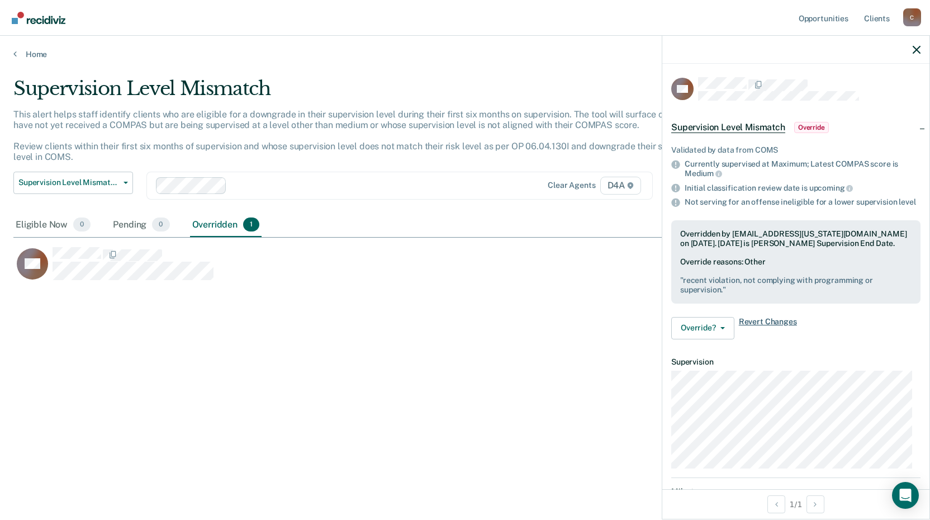
click at [759, 325] on span "Revert Changes" at bounding box center [768, 328] width 58 height 22
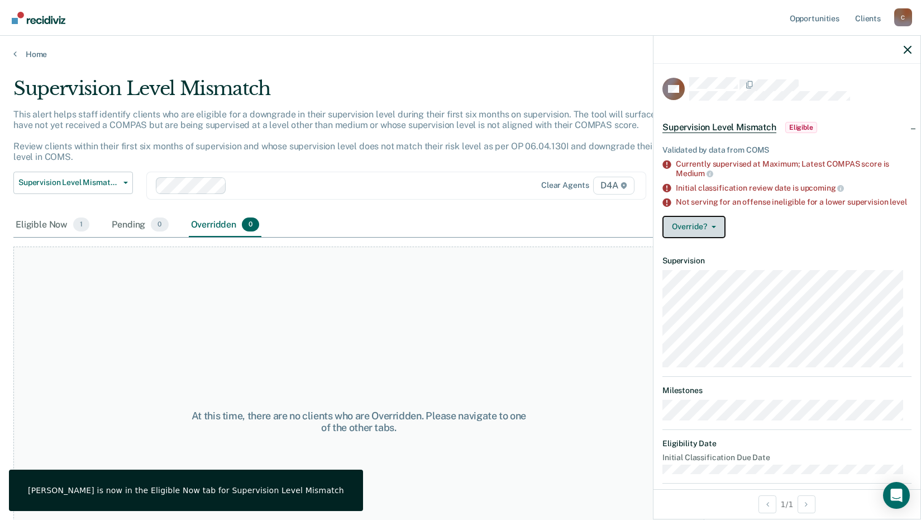
click at [703, 236] on button "Override?" at bounding box center [694, 227] width 63 height 22
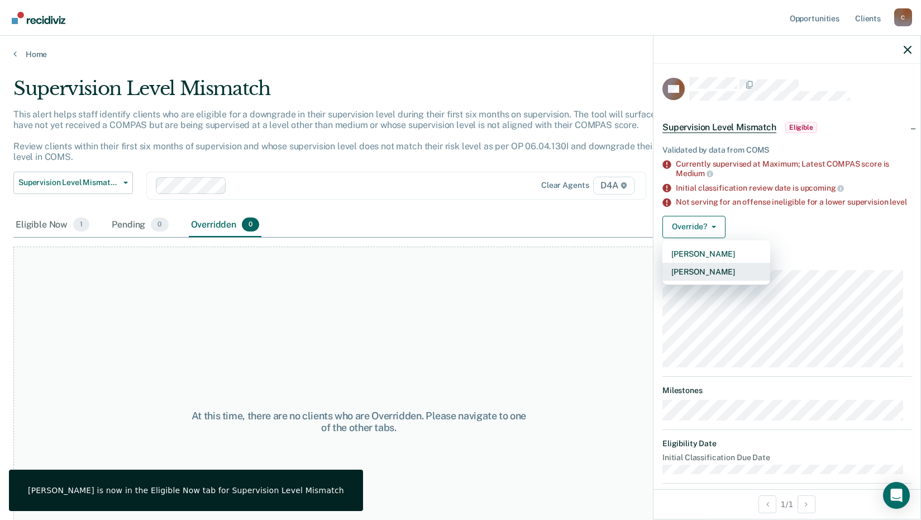
click at [700, 278] on button "[PERSON_NAME]" at bounding box center [717, 272] width 108 height 18
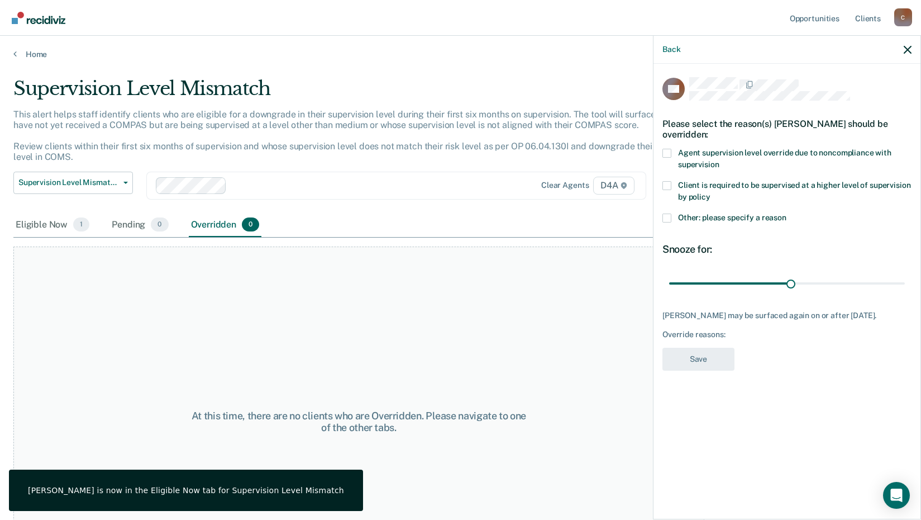
click at [675, 213] on label "Other: please specify a reason" at bounding box center [787, 219] width 249 height 12
click at [787, 213] on input "Other: please specify a reason" at bounding box center [787, 213] width 0 height 0
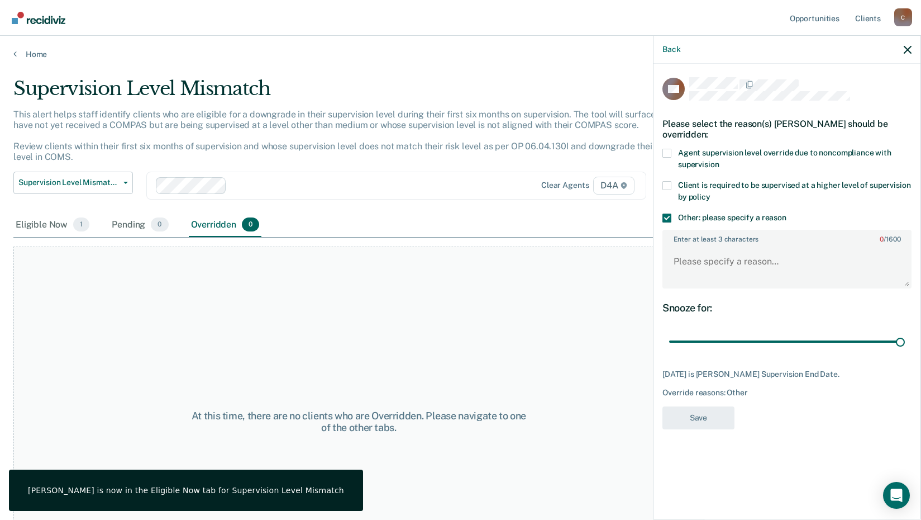
drag, startPoint x: 791, startPoint y: 333, endPoint x: 818, endPoint y: 291, distance: 49.8
type input "57"
click at [903, 332] on input "range" at bounding box center [787, 342] width 236 height 20
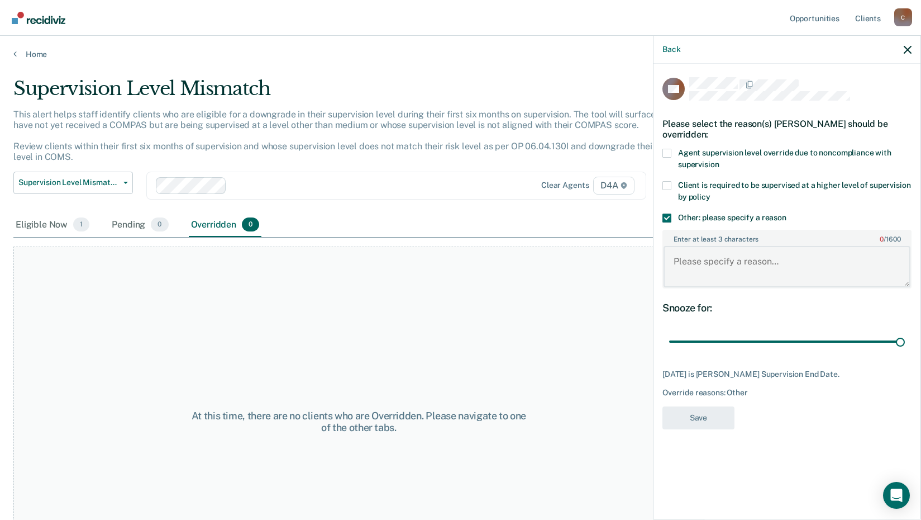
click at [678, 248] on textarea "Enter at least 3 characters 0 / 1600" at bounding box center [787, 266] width 247 height 41
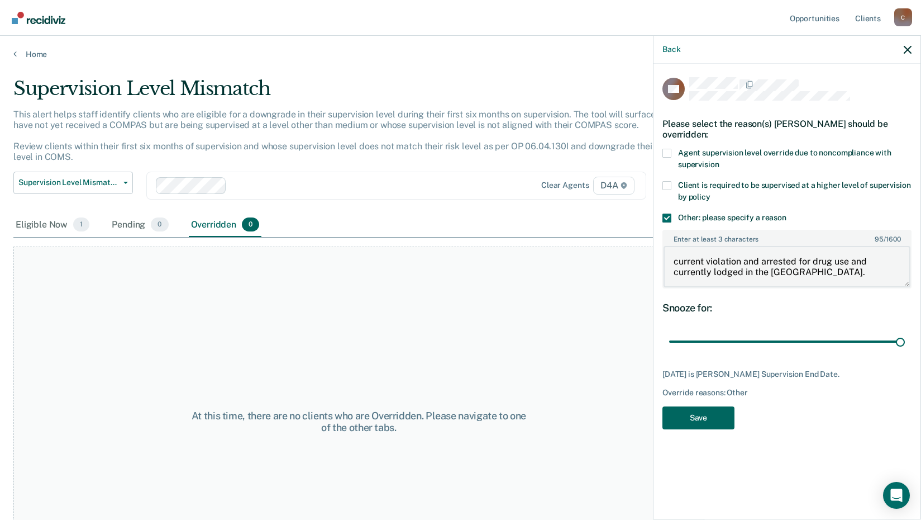
type textarea "current violation and arrested for drug use and currently lodged in the [GEOGRA…"
click at [704, 406] on button "Save" at bounding box center [699, 417] width 72 height 23
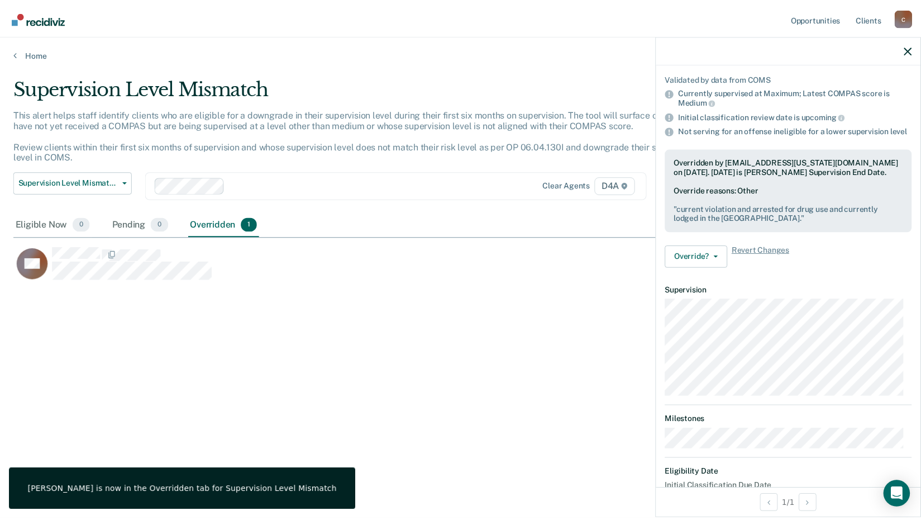
scroll to position [169, 0]
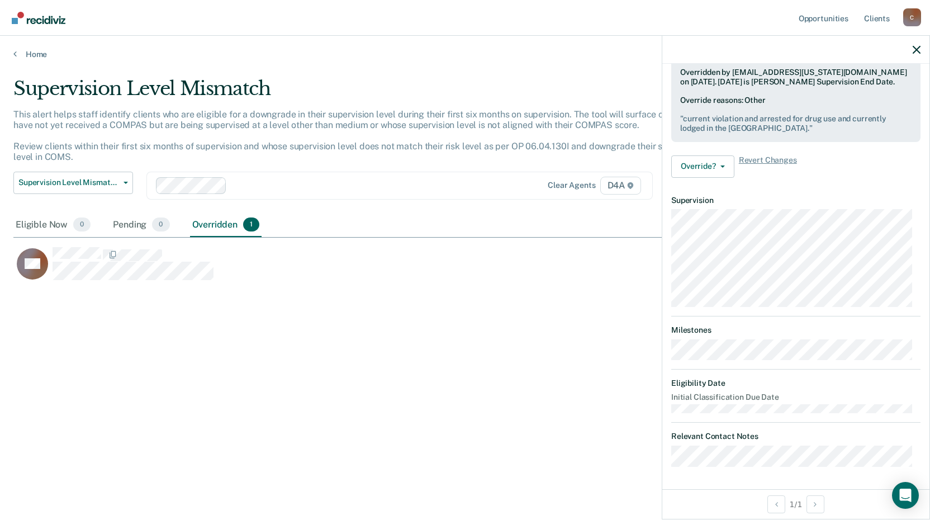
click at [11, 54] on div "Home" at bounding box center [465, 47] width 930 height 23
click at [18, 53] on link "Home" at bounding box center [464, 54] width 903 height 10
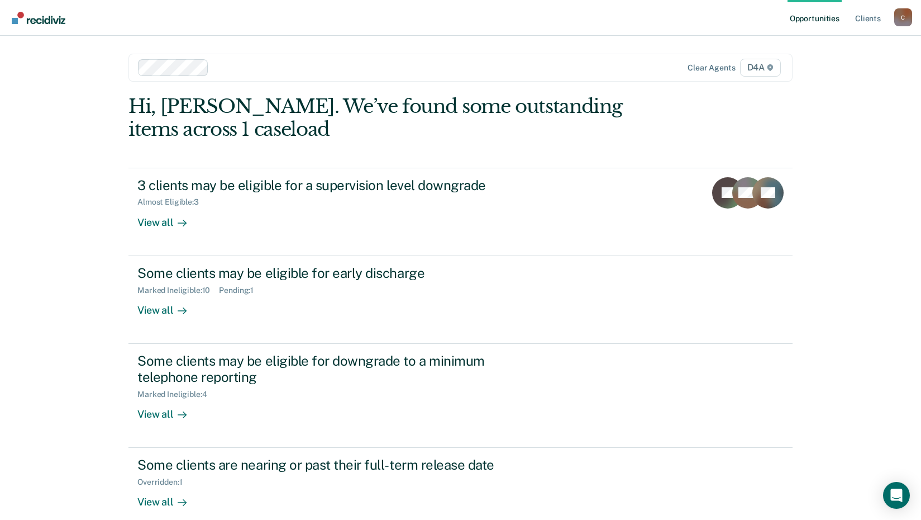
click at [909, 20] on div "C" at bounding box center [904, 17] width 18 height 18
click at [844, 74] on link "Log Out" at bounding box center [859, 73] width 90 height 9
